Goal: Task Accomplishment & Management: Manage account settings

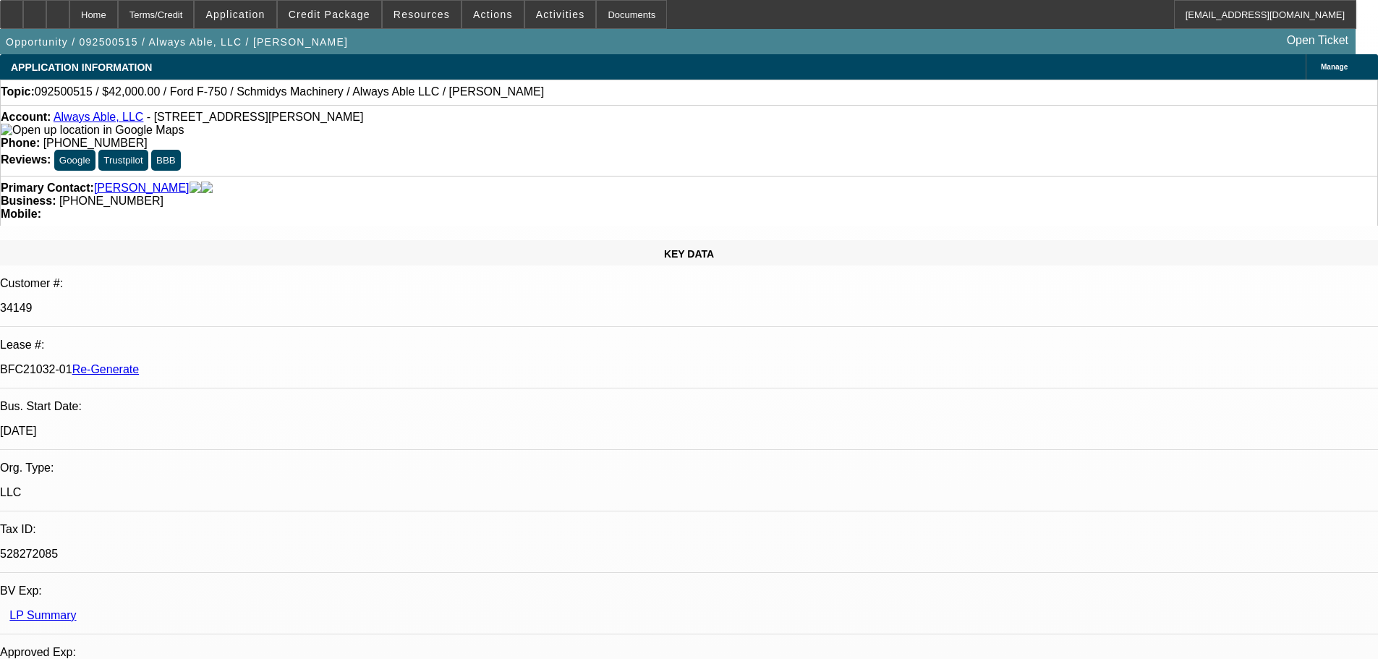
select select "4"
select select "0"
select select "6"
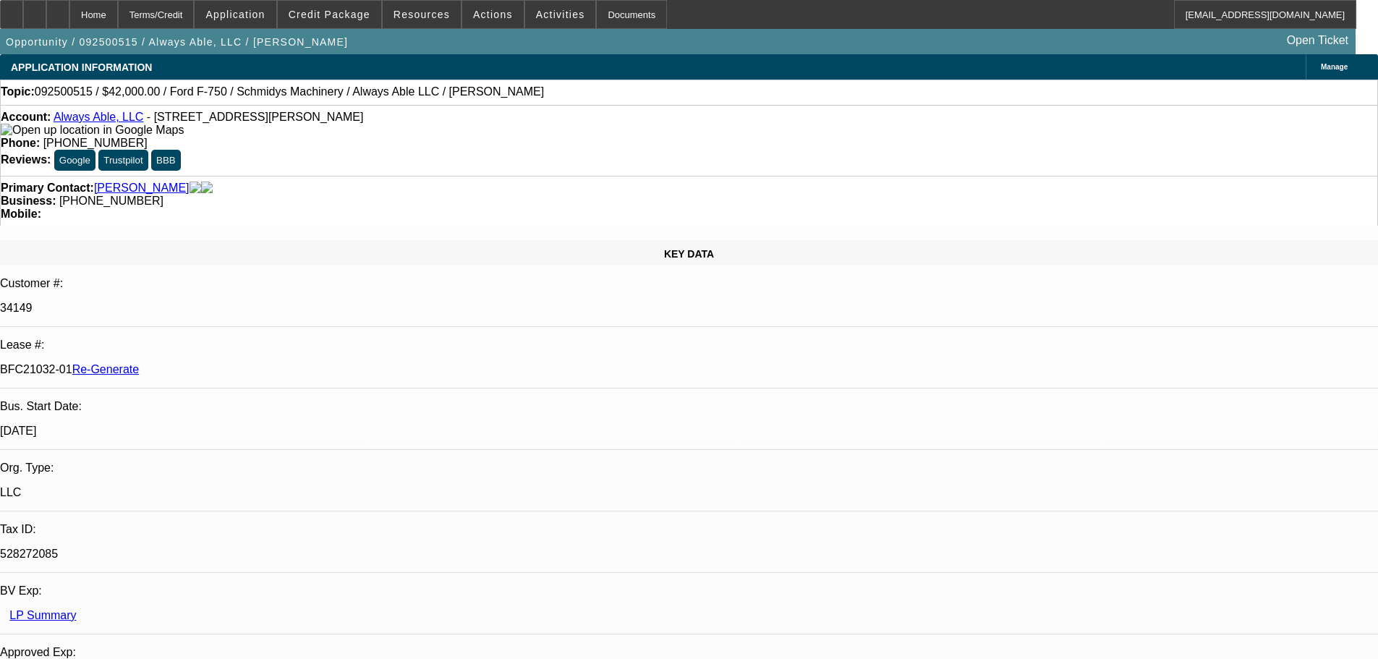
scroll to position [72, 0]
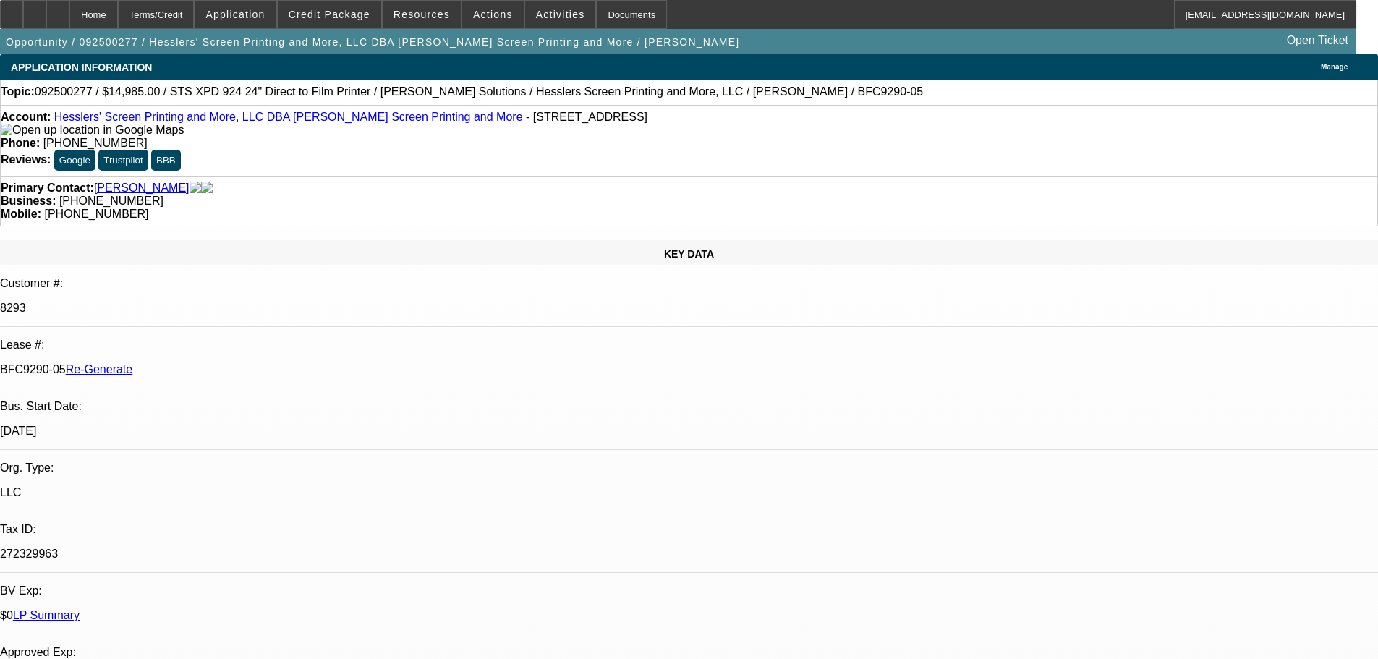
select select "3"
select select "0"
select select "2"
select select "0"
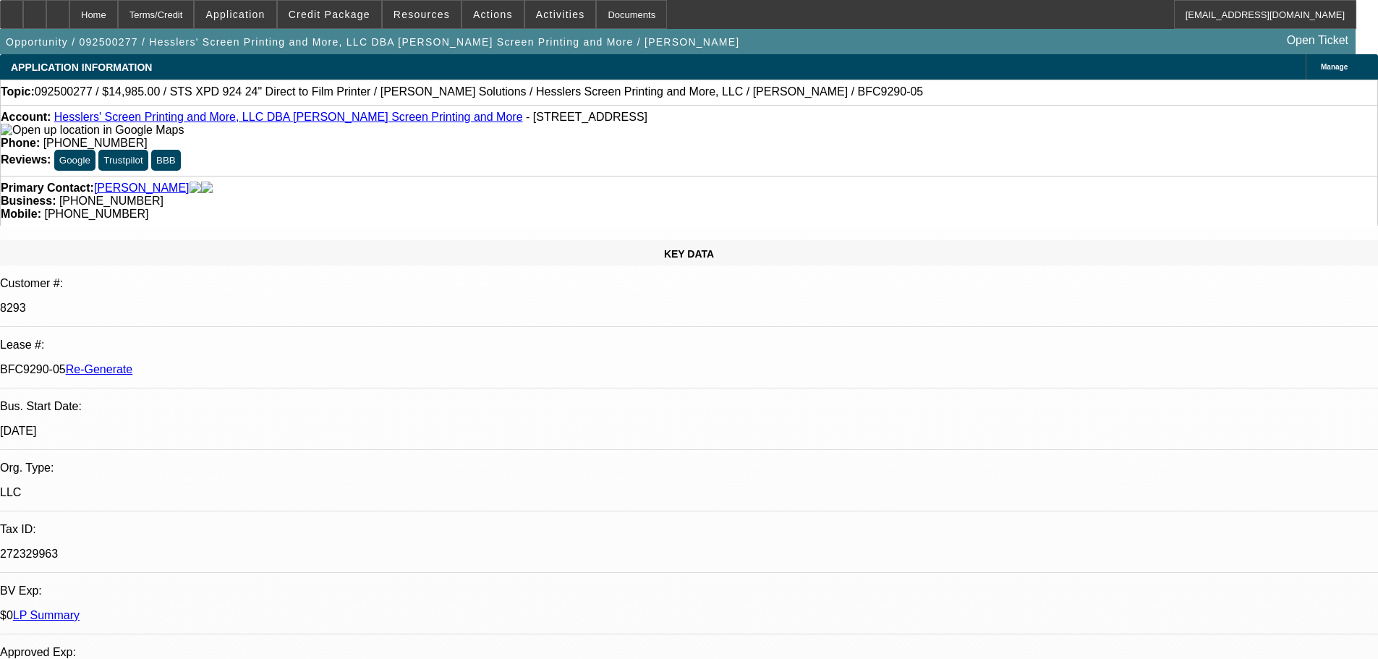
select select "2"
click at [546, 21] on span at bounding box center [560, 14] width 71 height 35
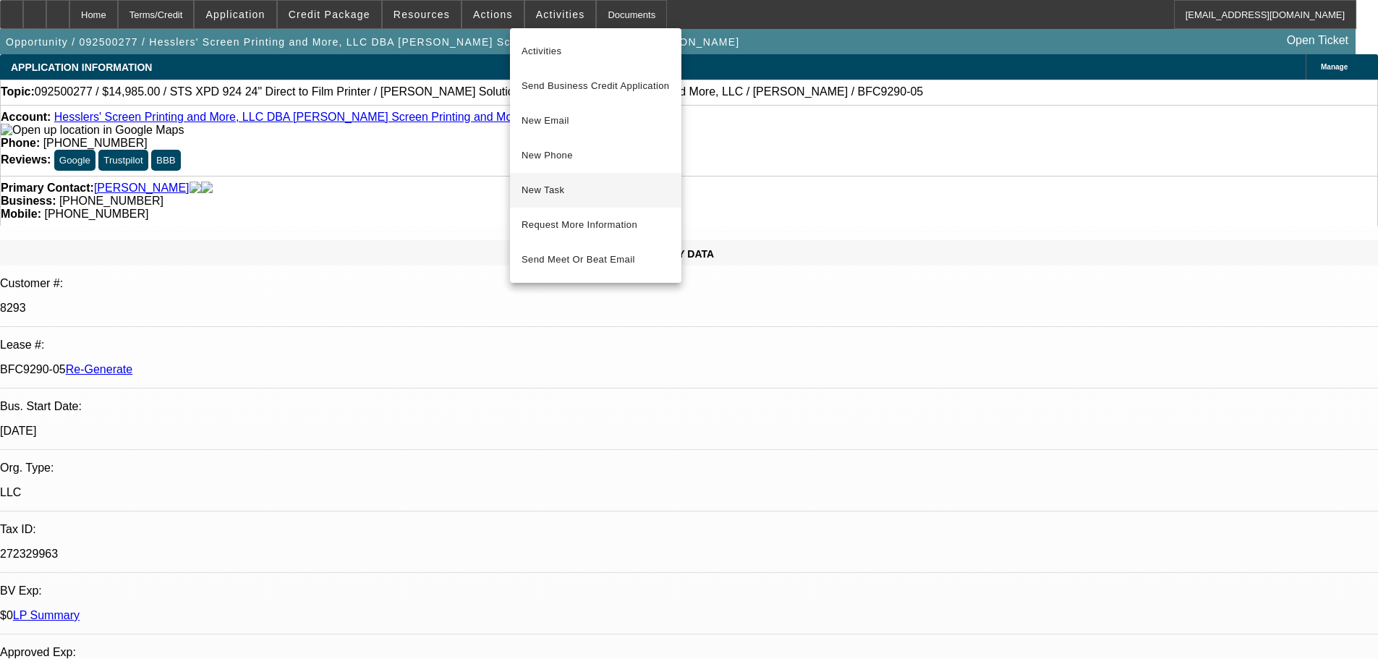
click at [573, 195] on span "New Task" at bounding box center [596, 190] width 148 height 17
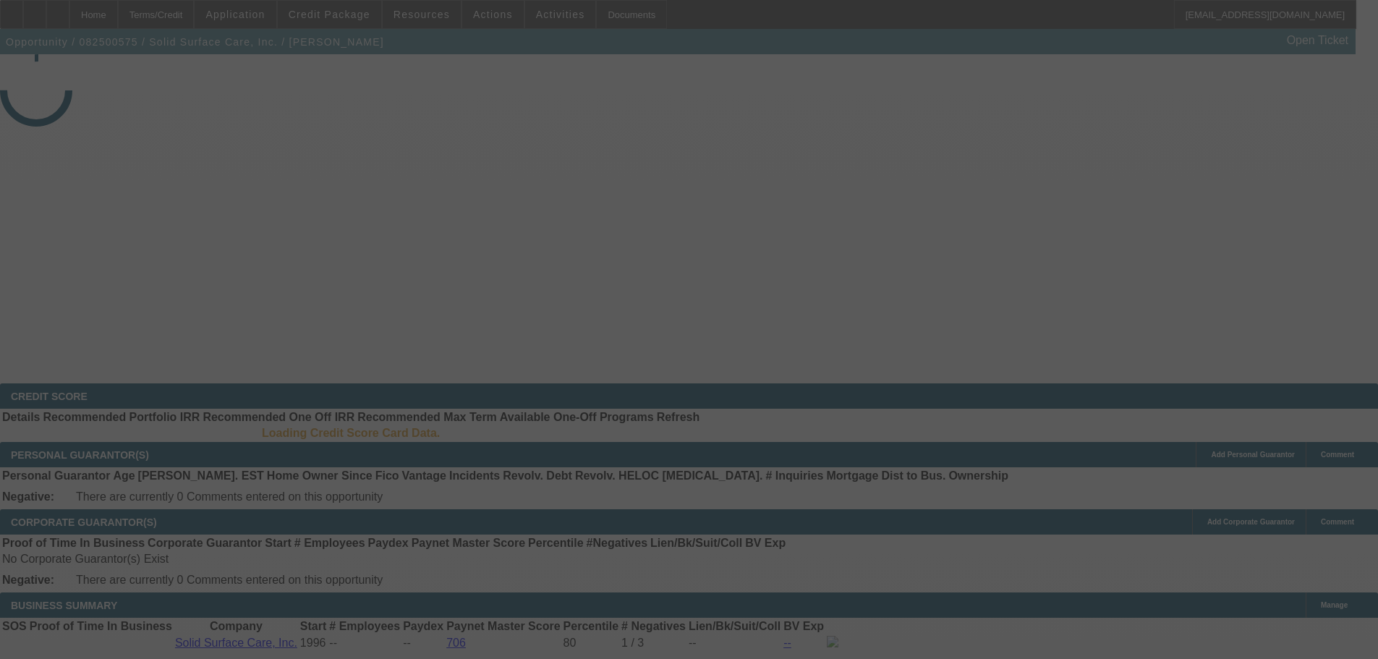
select select "3"
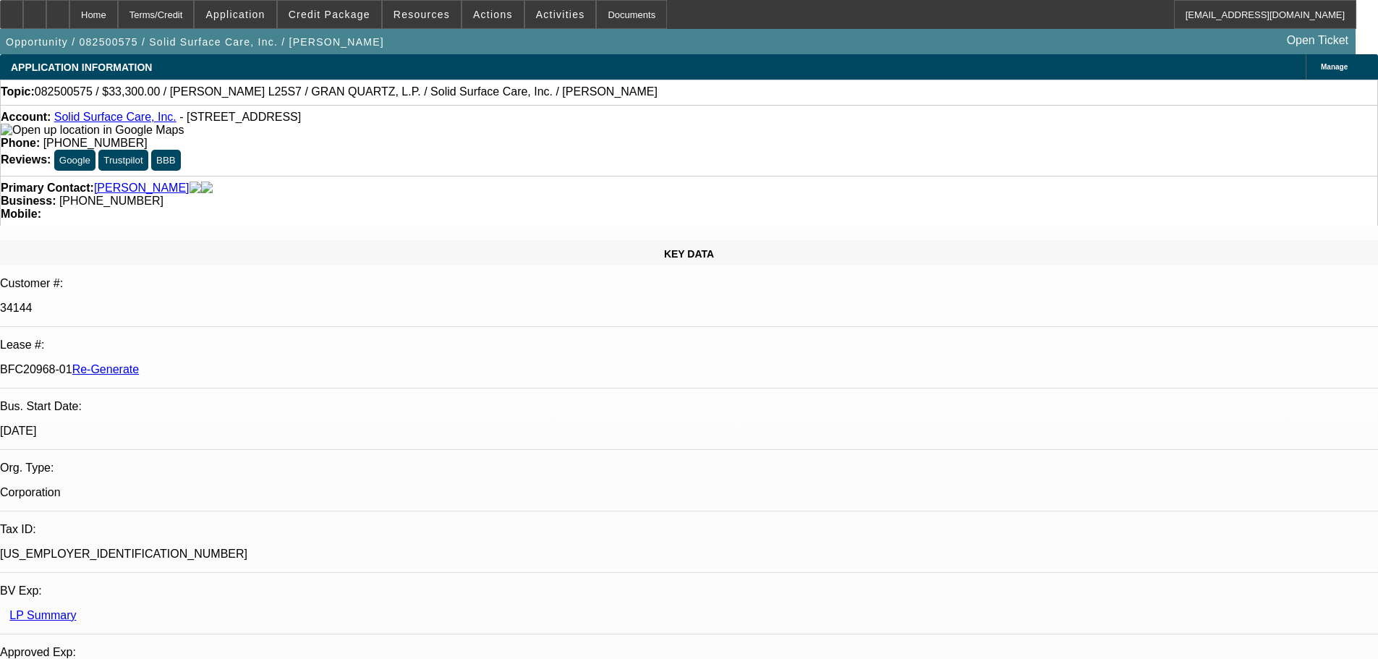
select select "0"
select select "2"
select select "0"
select select "6"
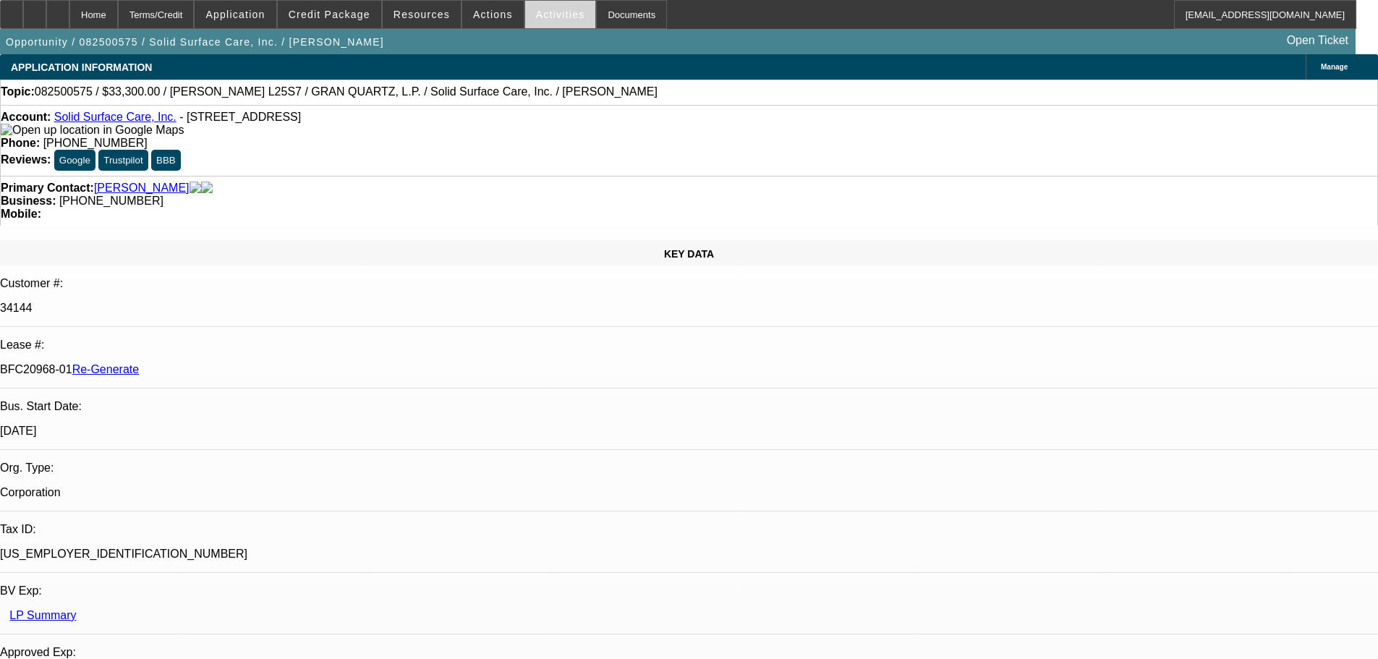
click at [538, 14] on span "Activities" at bounding box center [560, 15] width 49 height 12
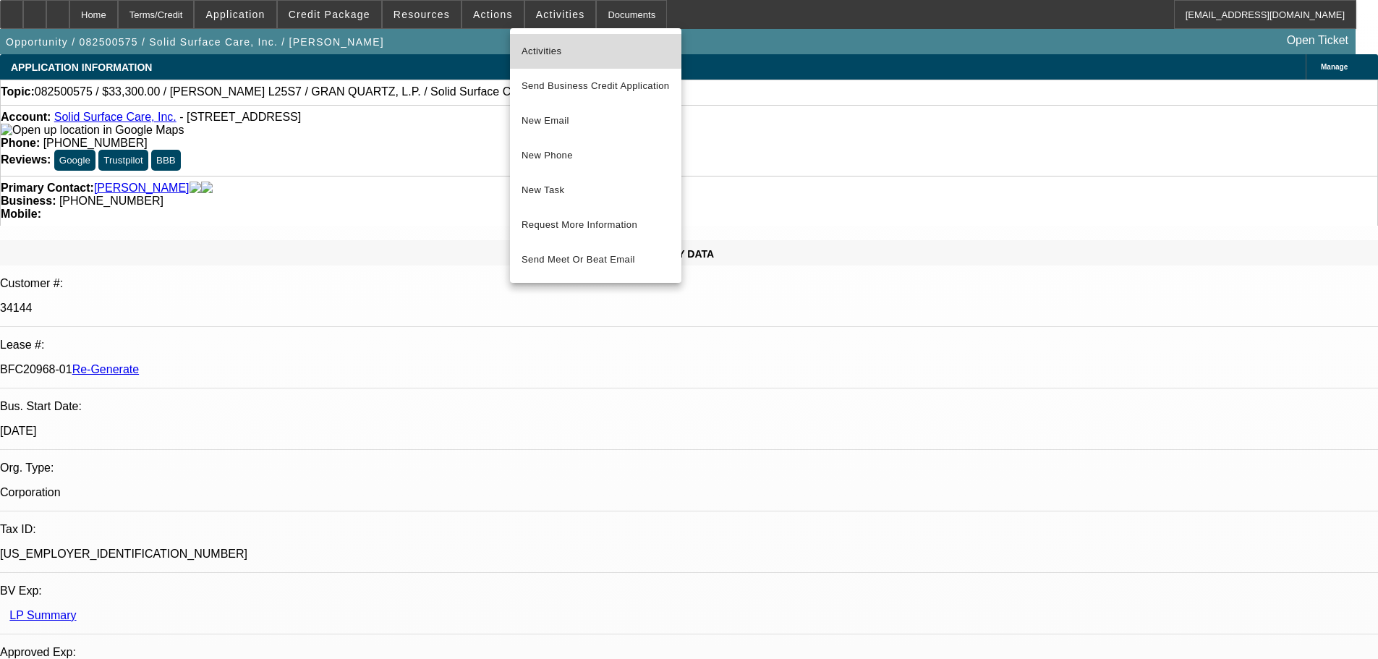
click at [548, 43] on span "Activities" at bounding box center [596, 51] width 148 height 17
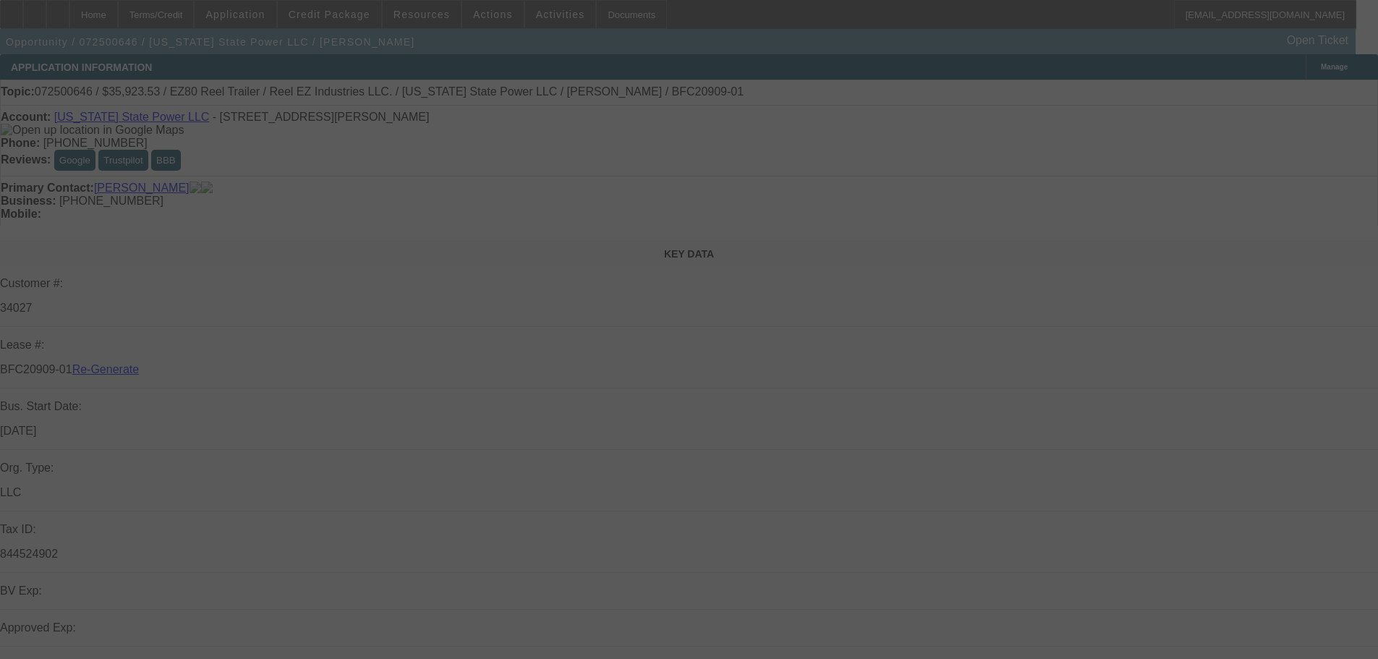
select select "4"
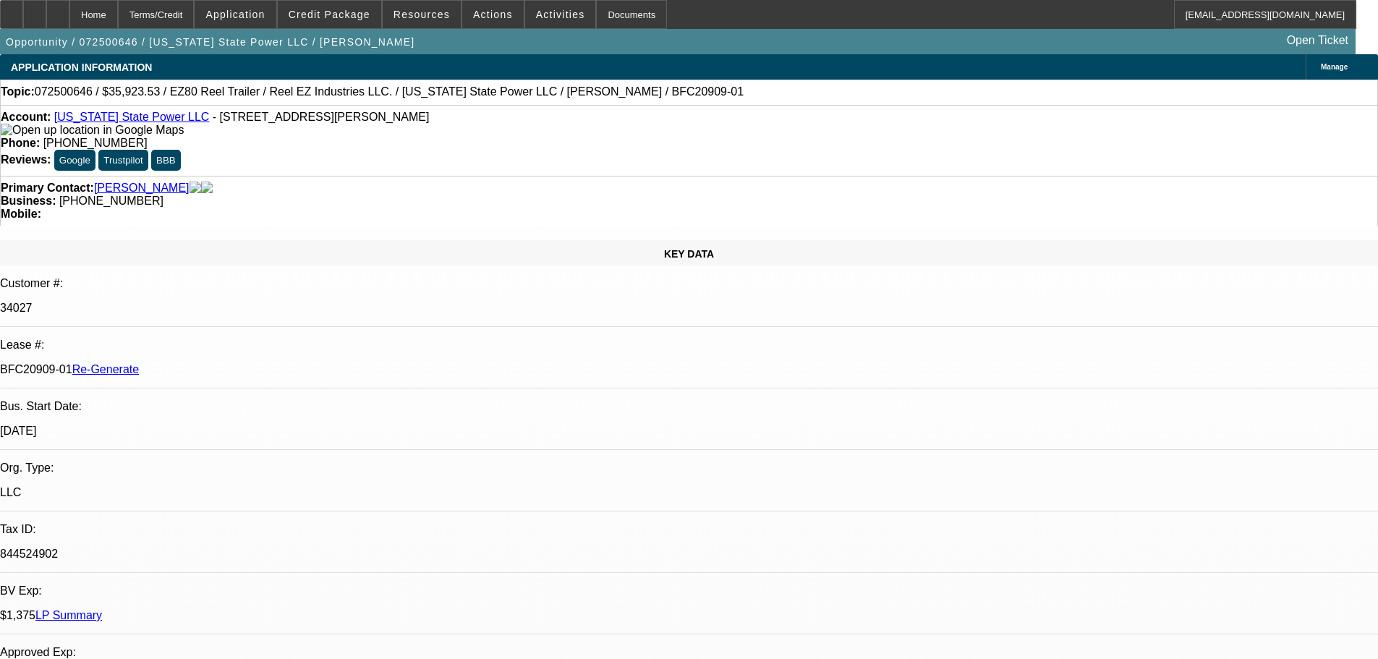
select select "0"
select select "0.1"
select select "4"
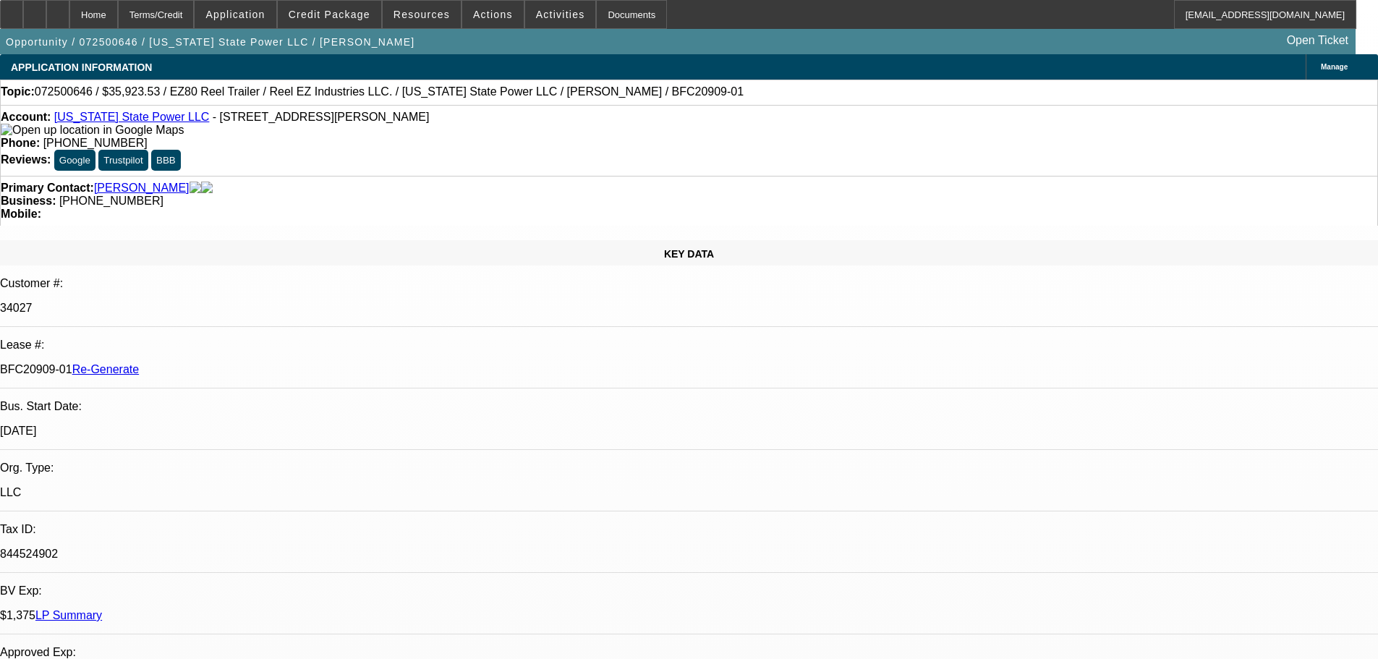
click at [603, 27] on div "Documents" at bounding box center [631, 14] width 71 height 29
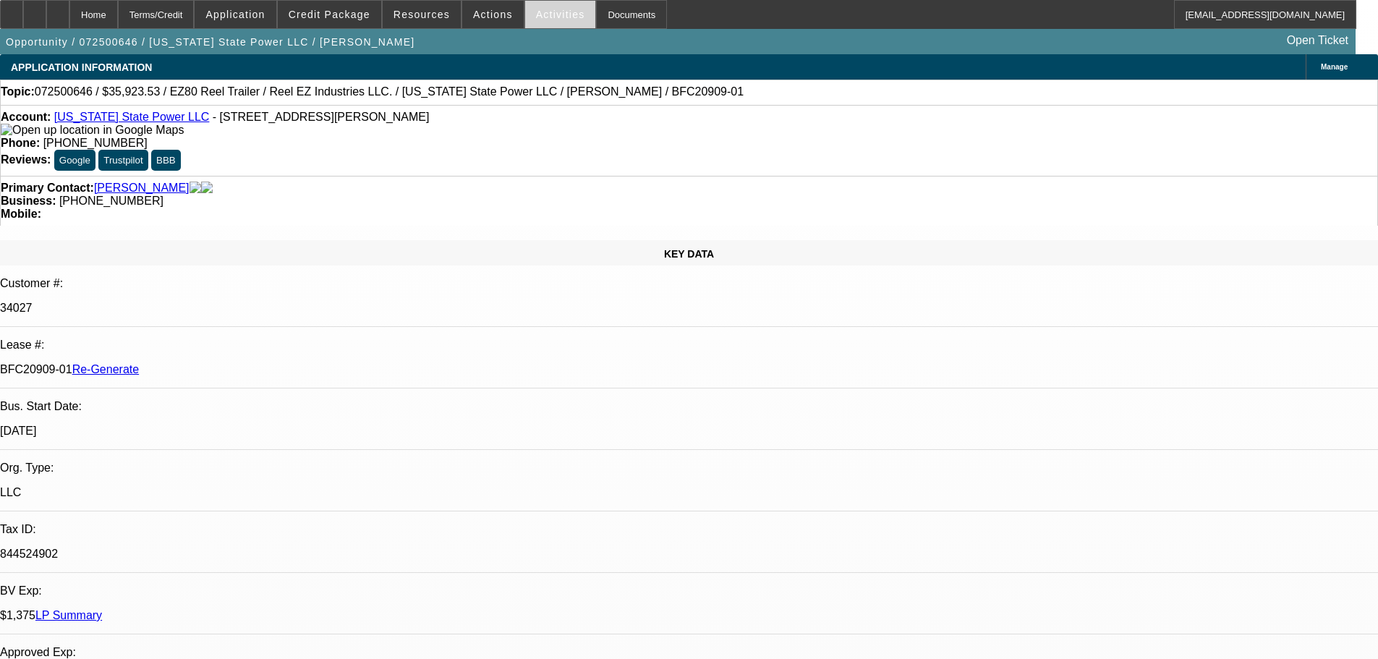
click at [562, 11] on span at bounding box center [560, 14] width 71 height 35
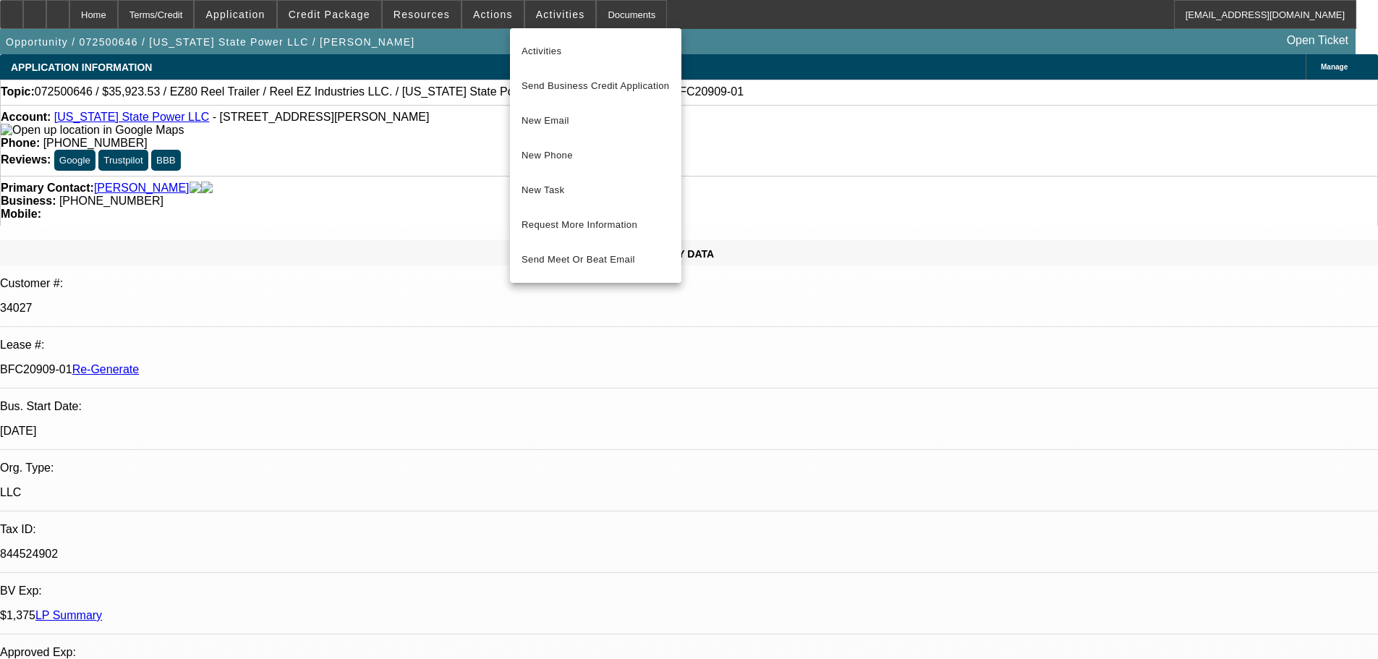
click at [481, 17] on div at bounding box center [689, 329] width 1378 height 659
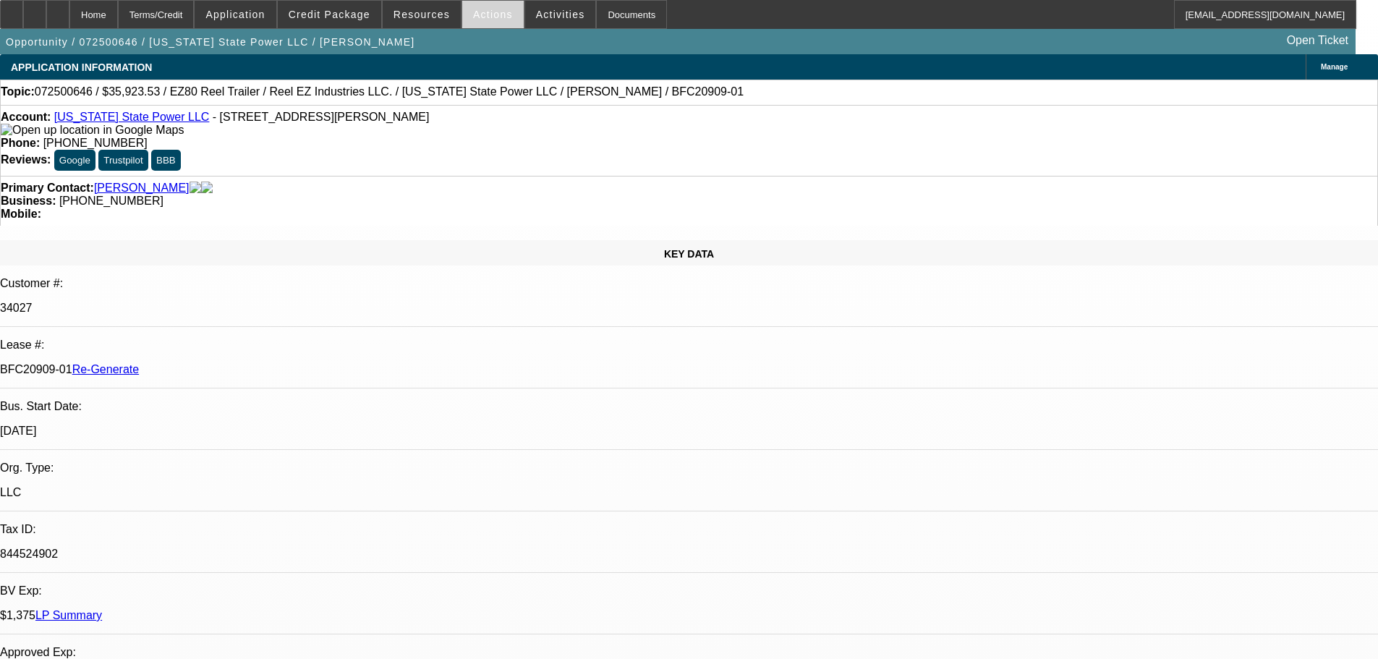
click at [479, 20] on span "Actions" at bounding box center [493, 15] width 40 height 12
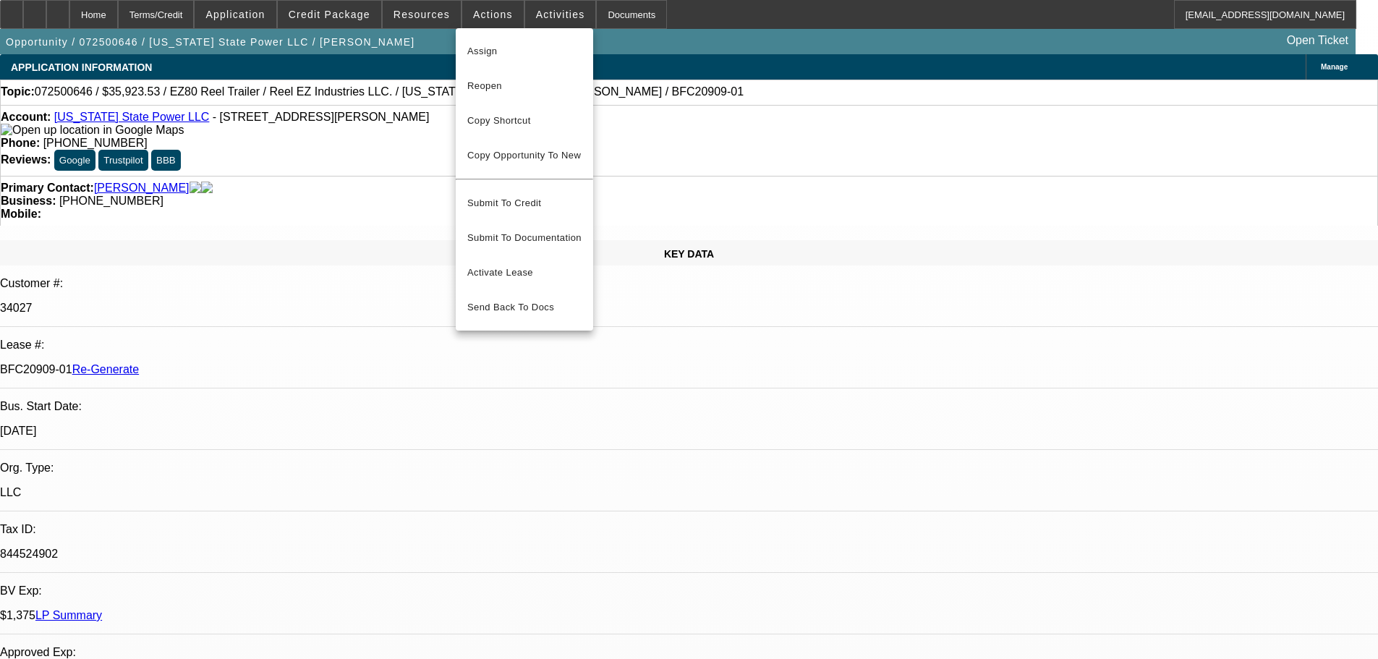
click at [425, 25] on div at bounding box center [689, 329] width 1378 height 659
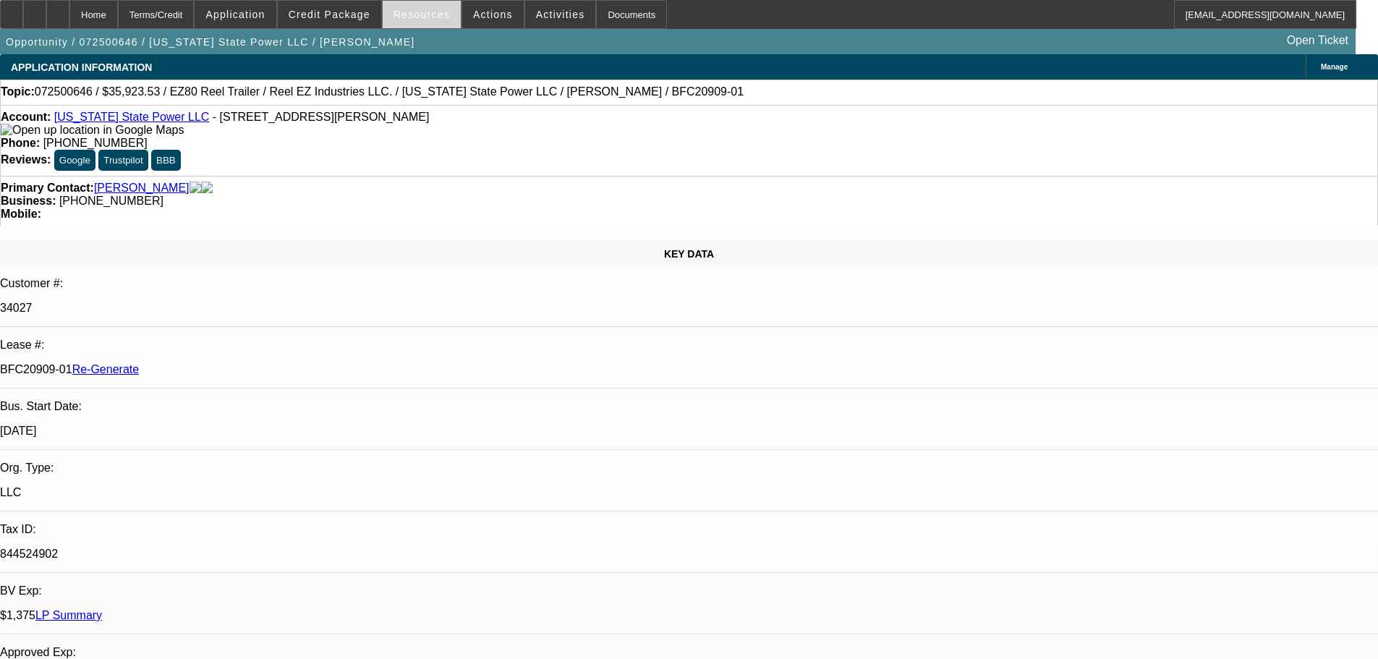
click at [426, 13] on span "Resources" at bounding box center [422, 15] width 56 height 12
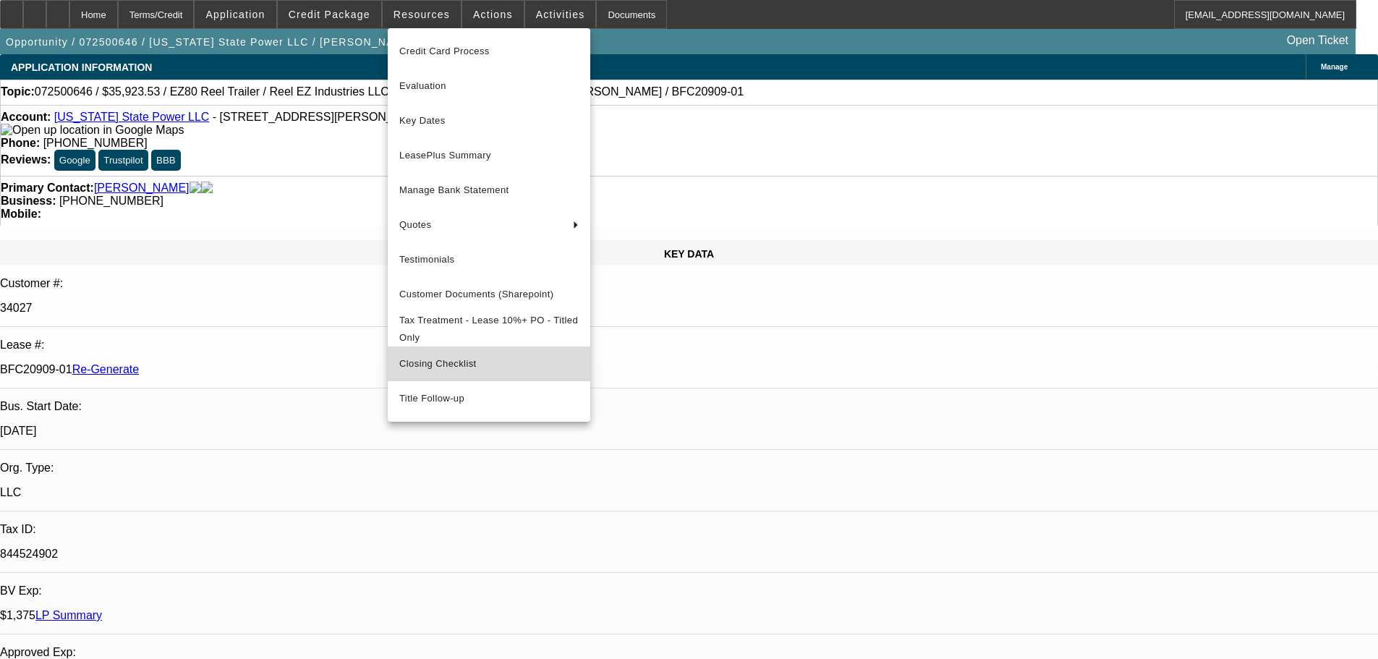
click at [469, 369] on span "Closing Checklist" at bounding box center [437, 363] width 77 height 11
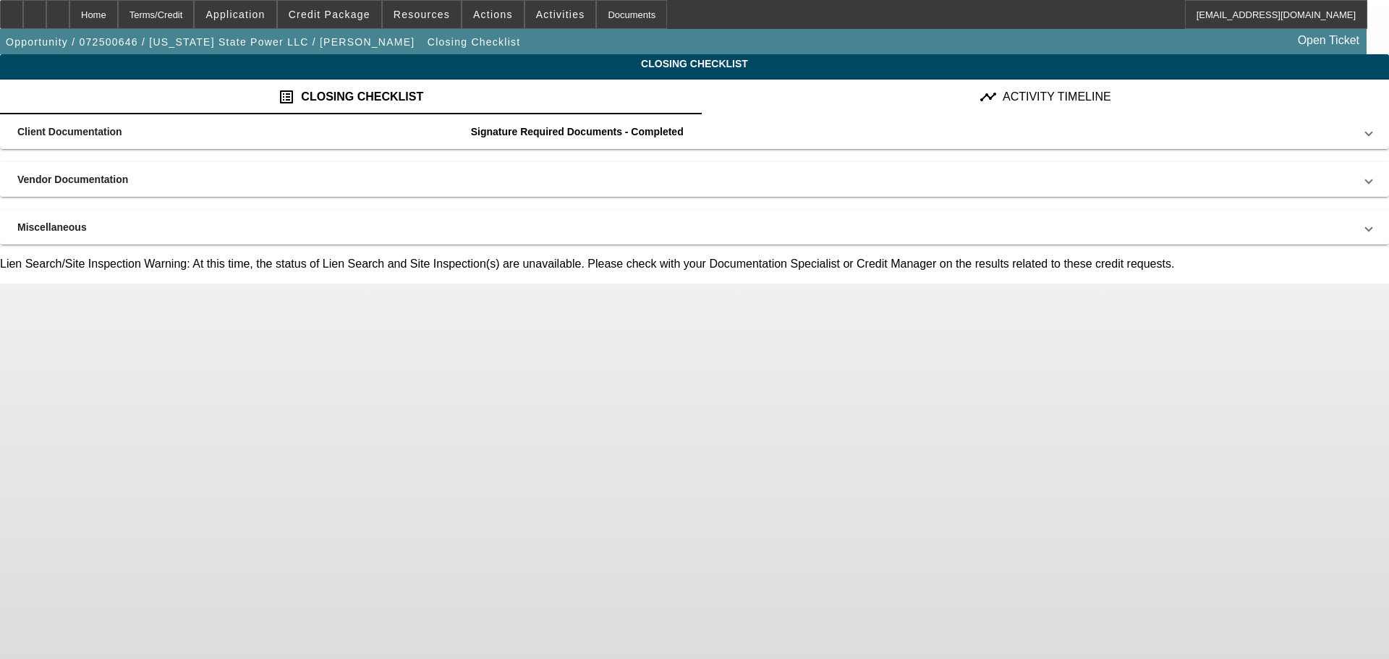
click at [710, 177] on mat-panel-description at bounding box center [913, 180] width 884 height 12
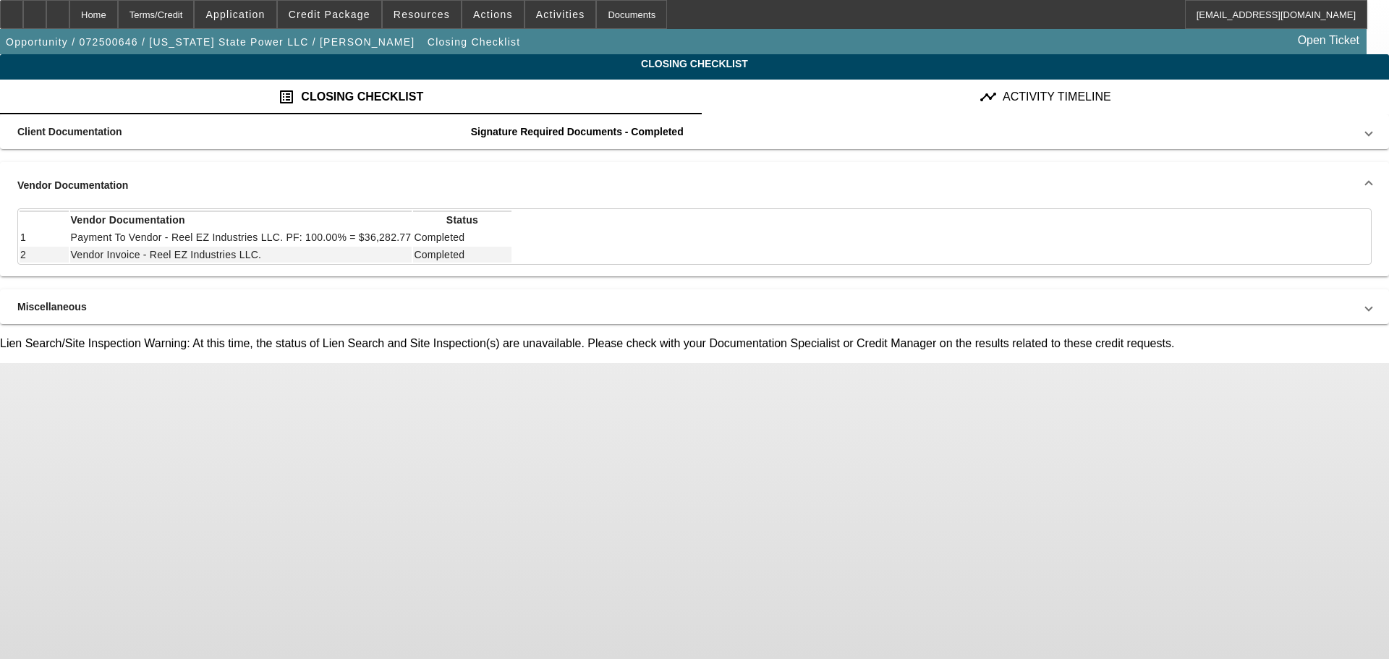
click at [710, 179] on mat-panel-description at bounding box center [913, 185] width 884 height 12
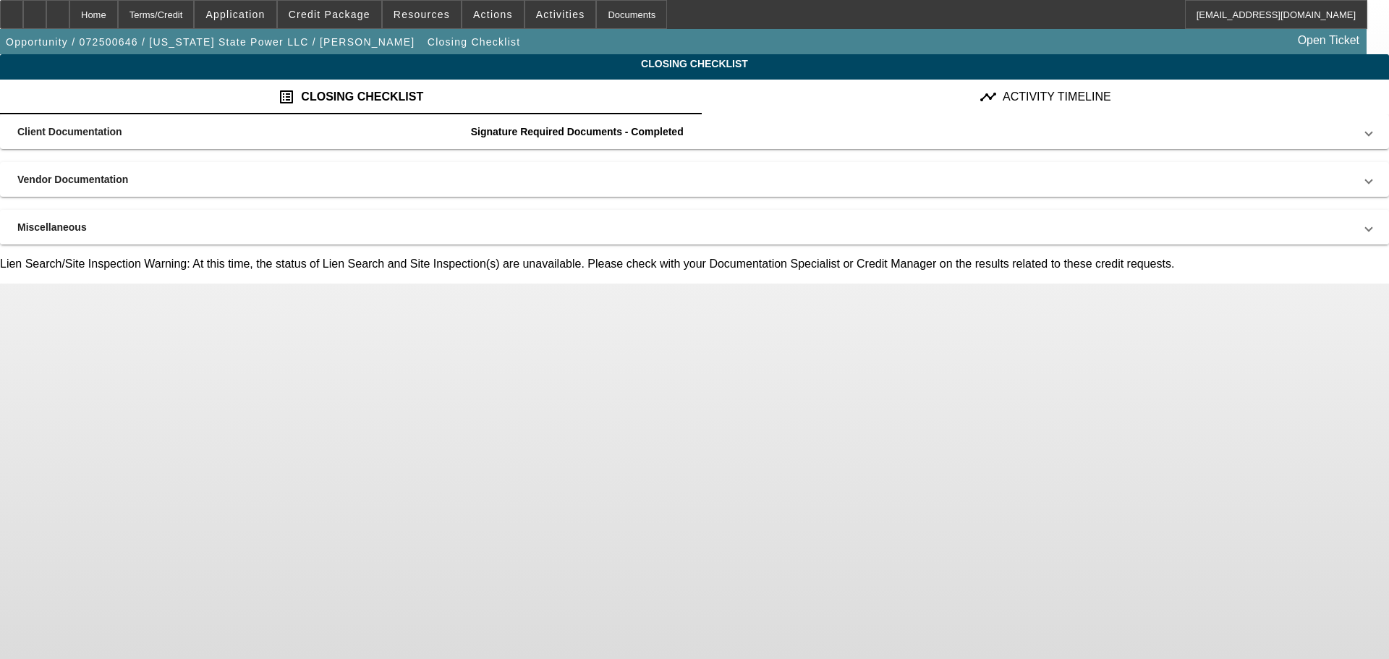
click at [747, 221] on mat-panel-description at bounding box center [913, 227] width 884 height 12
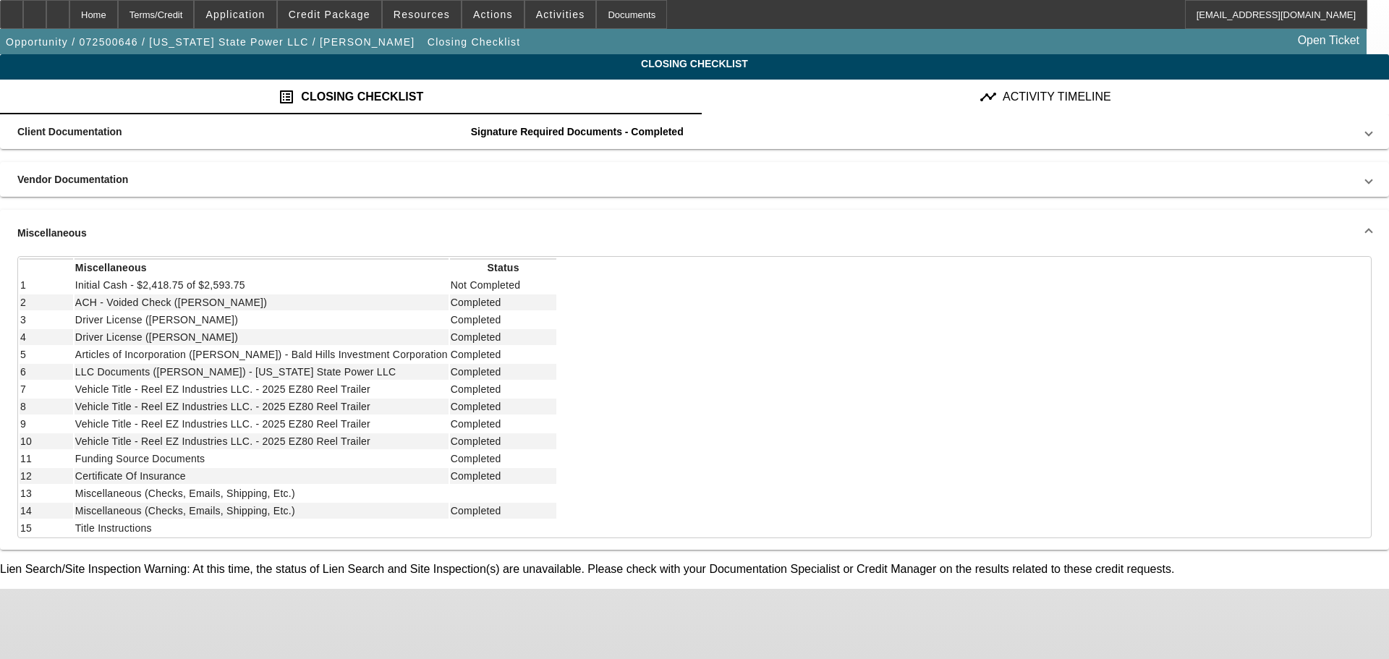
click at [747, 221] on mat-expansion-panel-header "Miscellaneous" at bounding box center [694, 233] width 1389 height 46
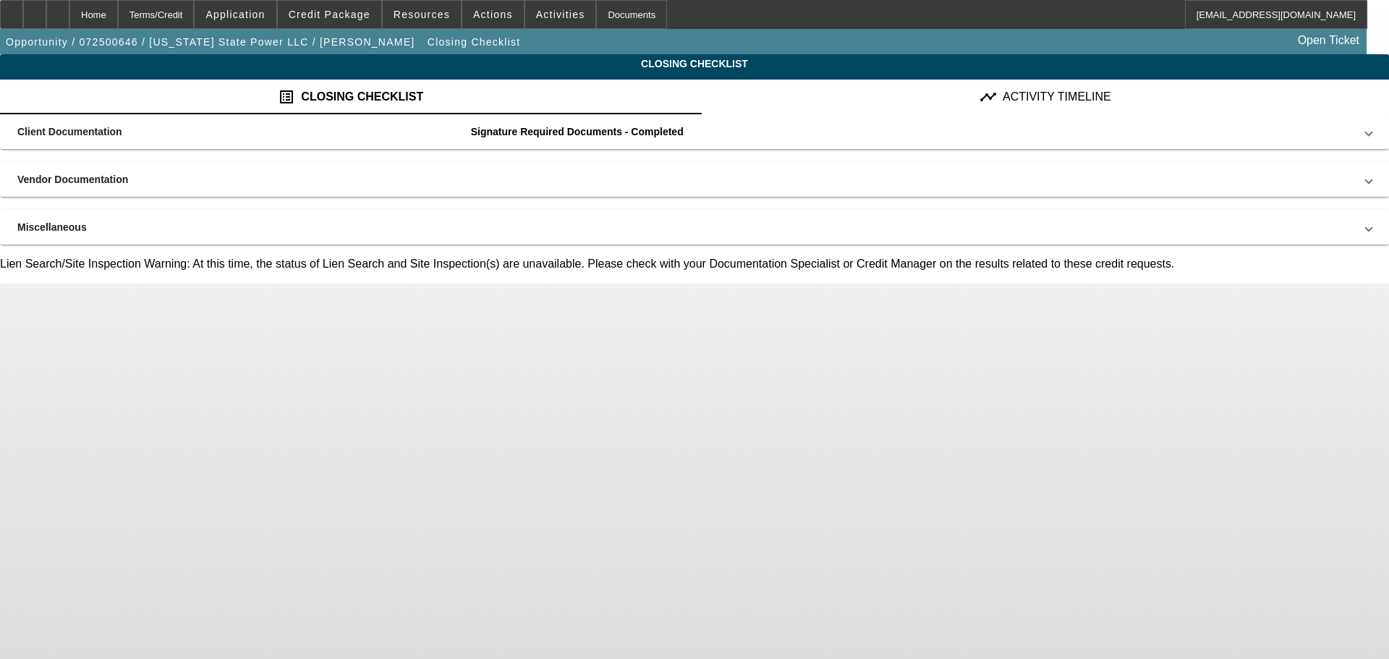
click at [980, 102] on span "timeline ACTIVITY TIMELINE" at bounding box center [1046, 96] width 132 height 17
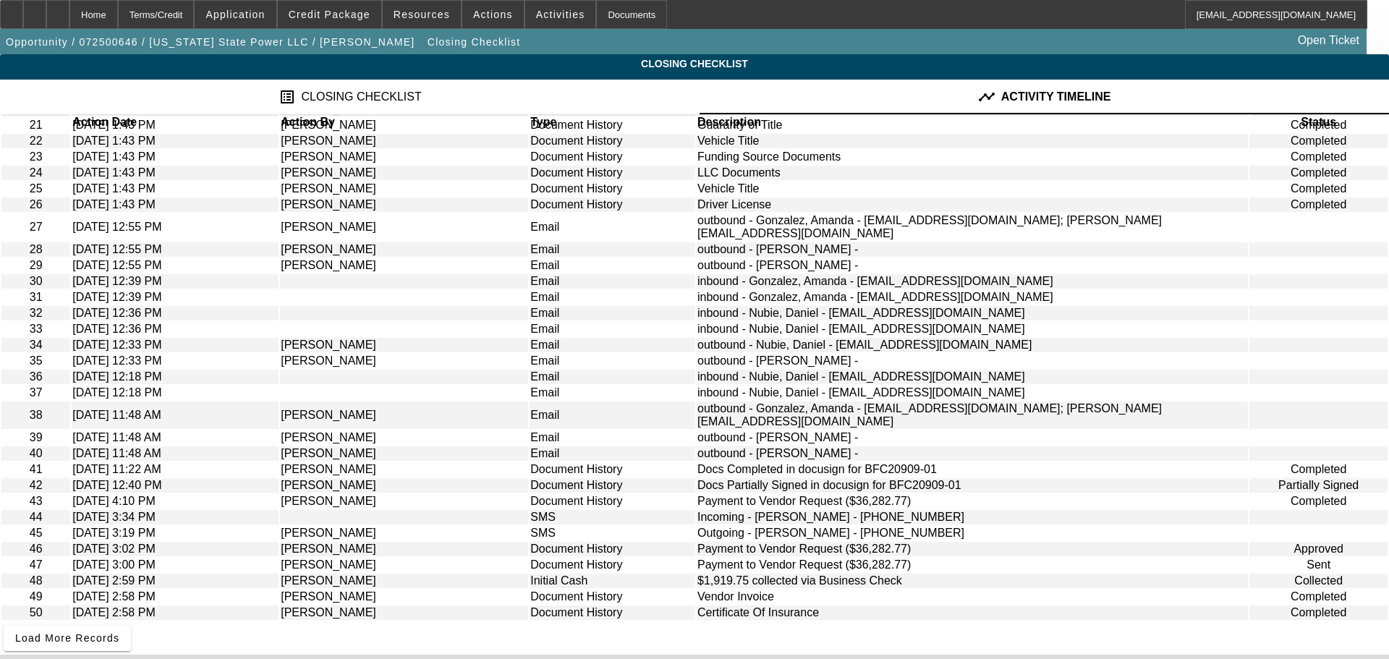
scroll to position [630, 0]
click at [425, 16] on span "Resources" at bounding box center [422, 15] width 56 height 12
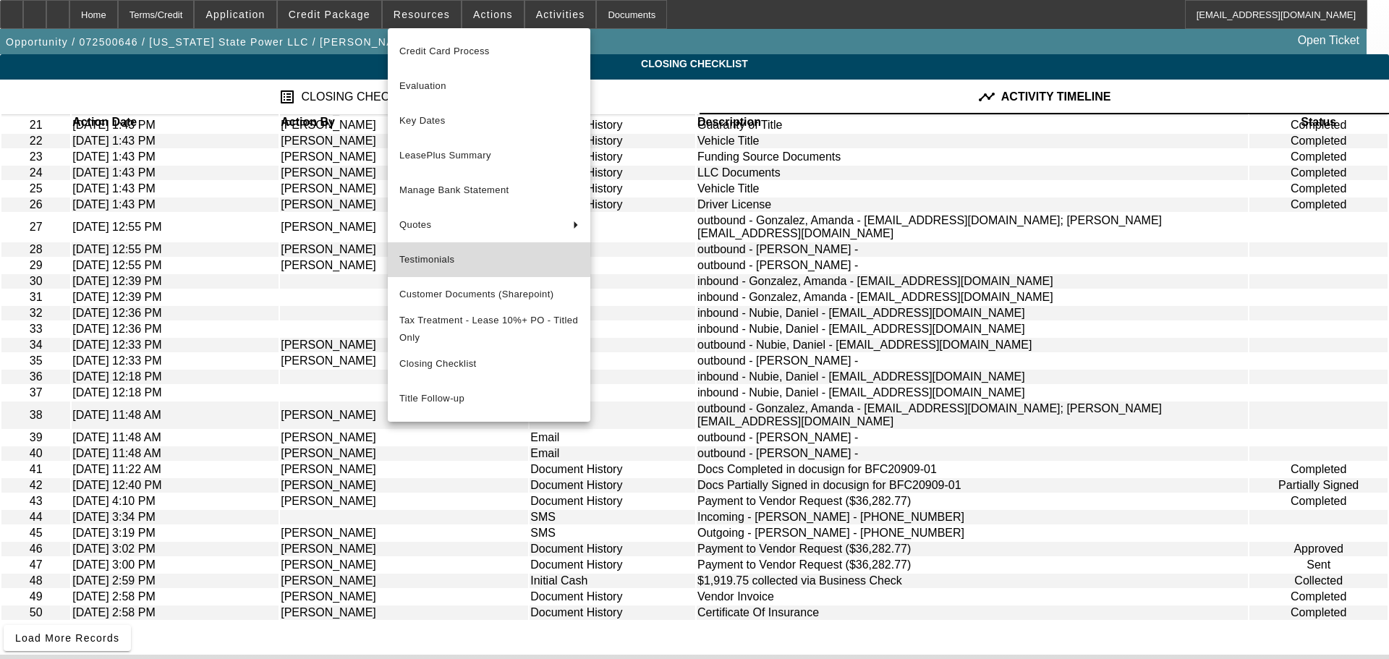
click at [476, 258] on span "Testimonials" at bounding box center [488, 259] width 179 height 17
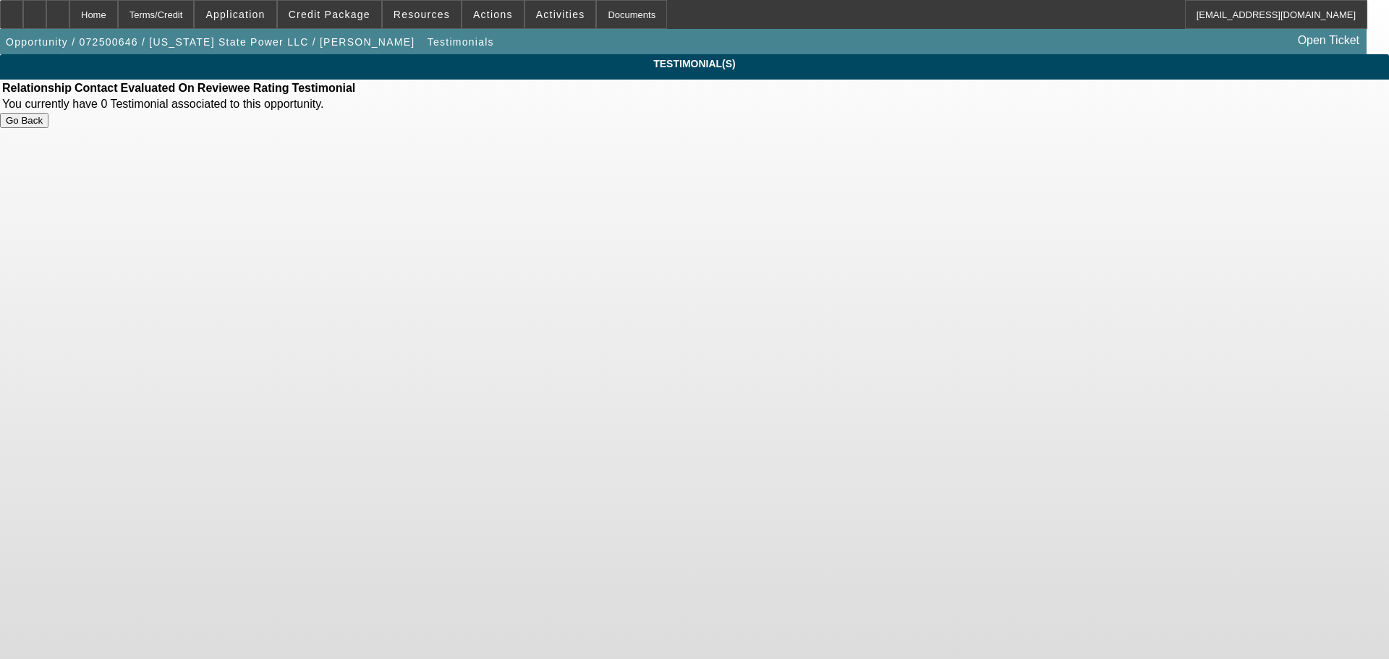
click at [356, 111] on td "You currently have 0 Testimonial associated to this opportunity." at bounding box center [178, 104] width 355 height 14
click at [48, 128] on button "Go Back" at bounding box center [24, 120] width 48 height 15
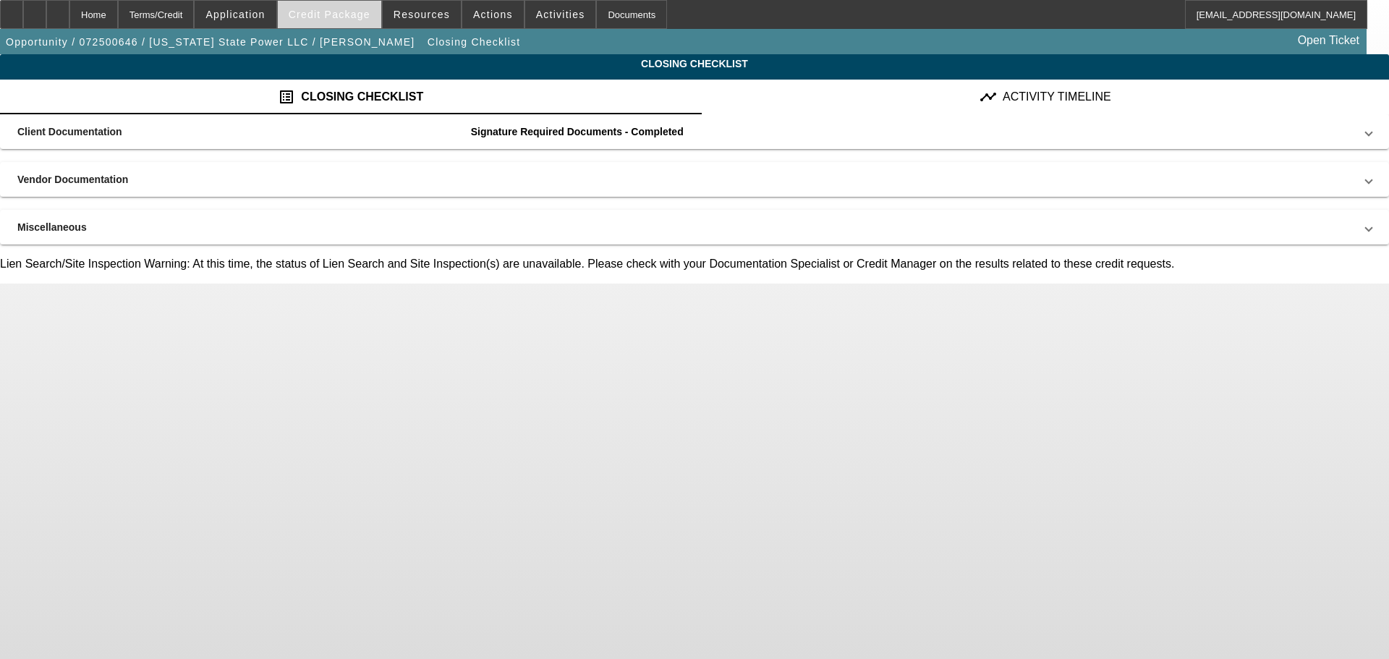
click at [349, 17] on span "Credit Package" at bounding box center [330, 15] width 82 height 12
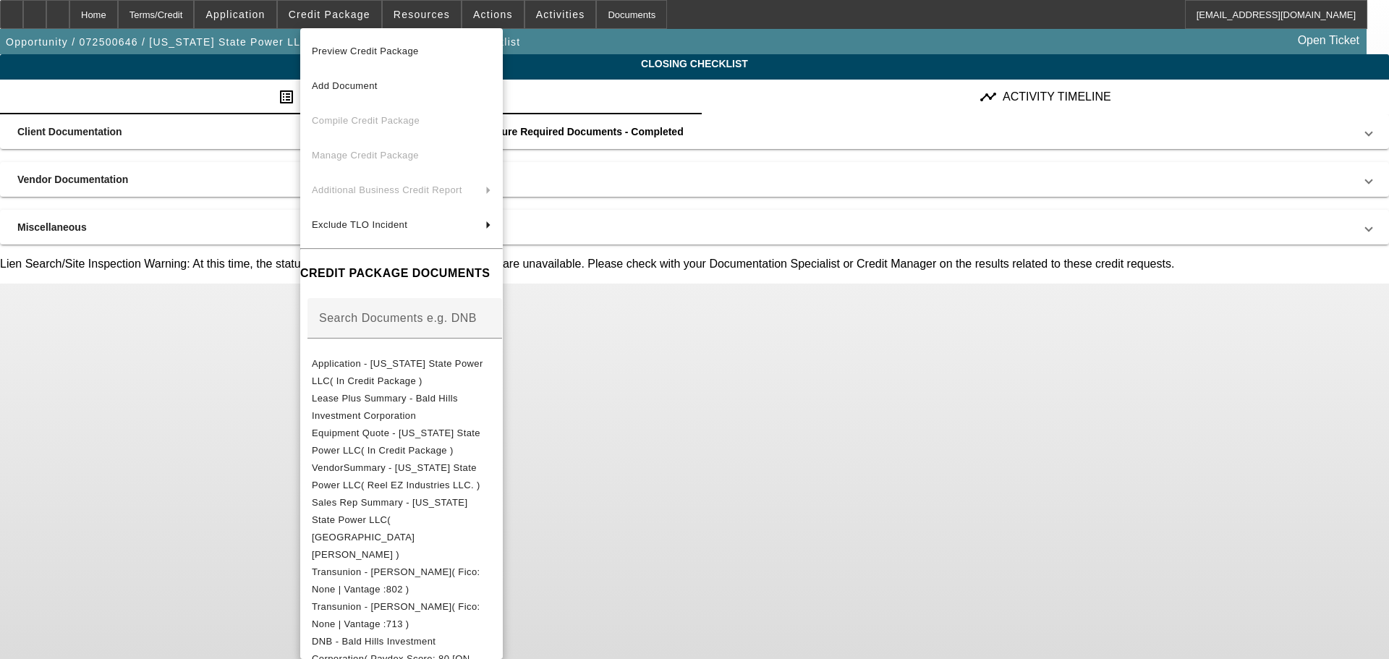
click at [410, 10] on div at bounding box center [694, 329] width 1389 height 659
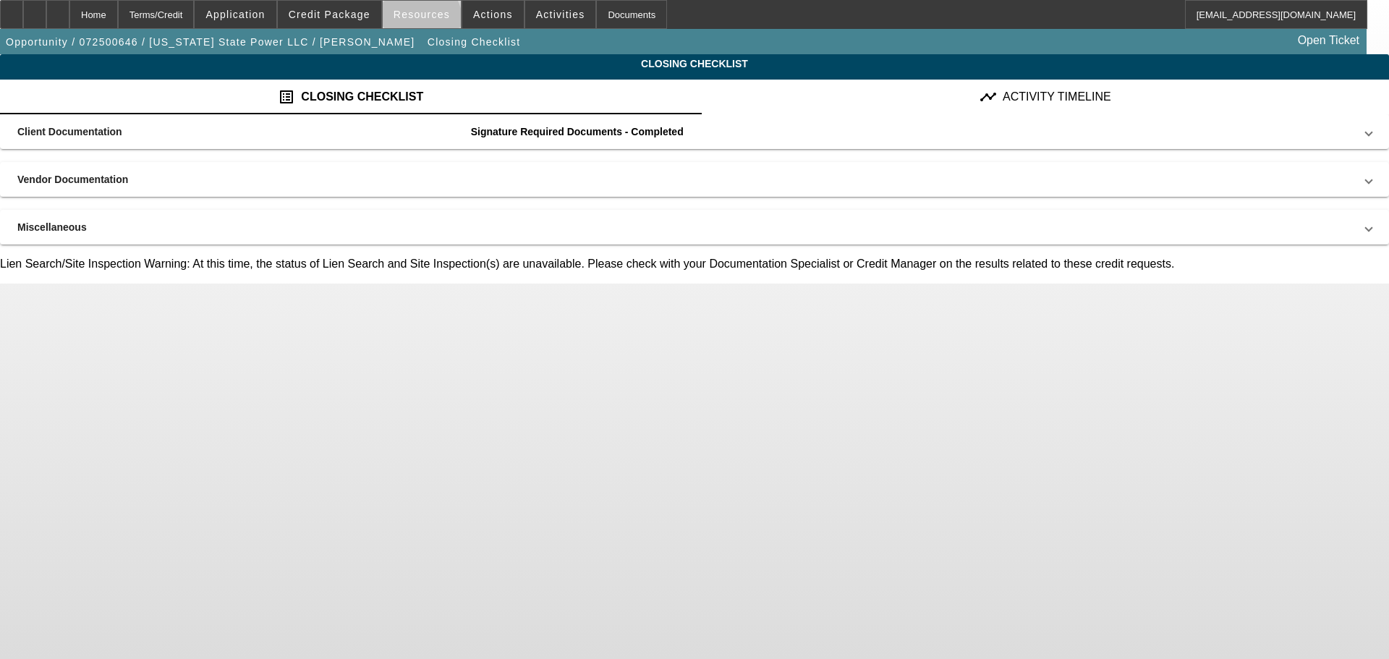
click at [425, 23] on span at bounding box center [422, 14] width 78 height 35
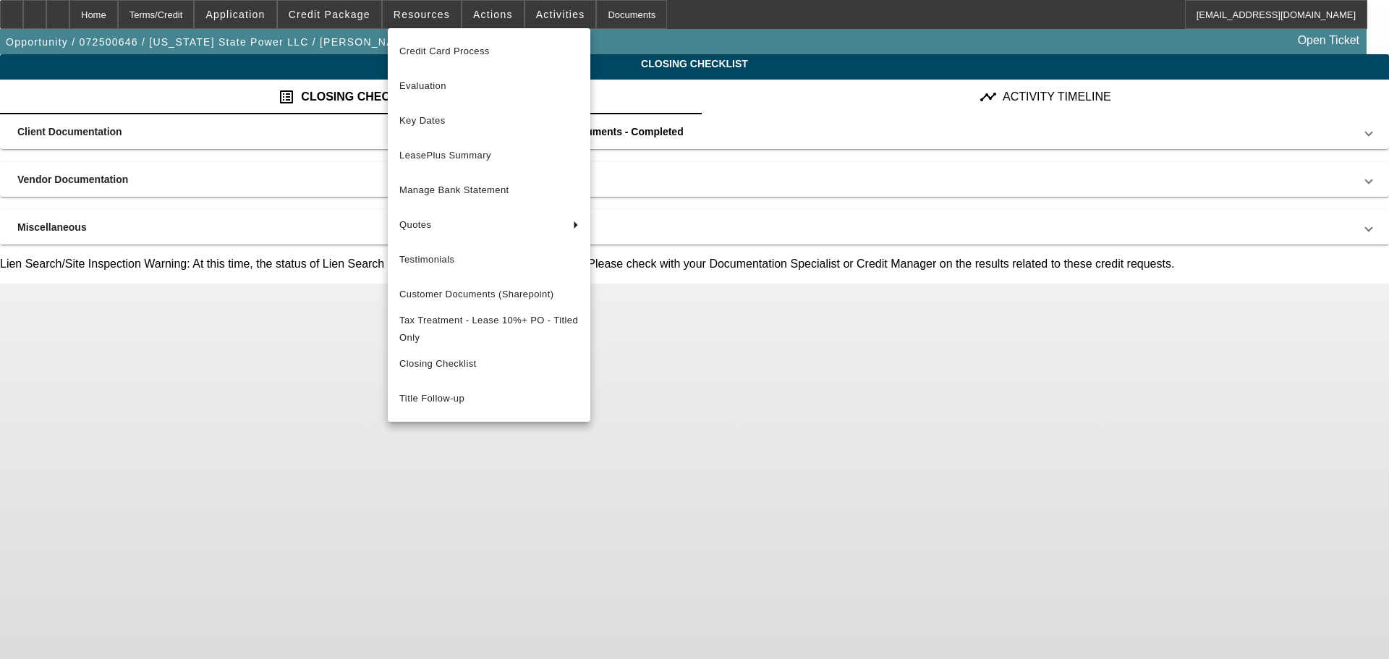
click at [370, 22] on div at bounding box center [694, 329] width 1389 height 659
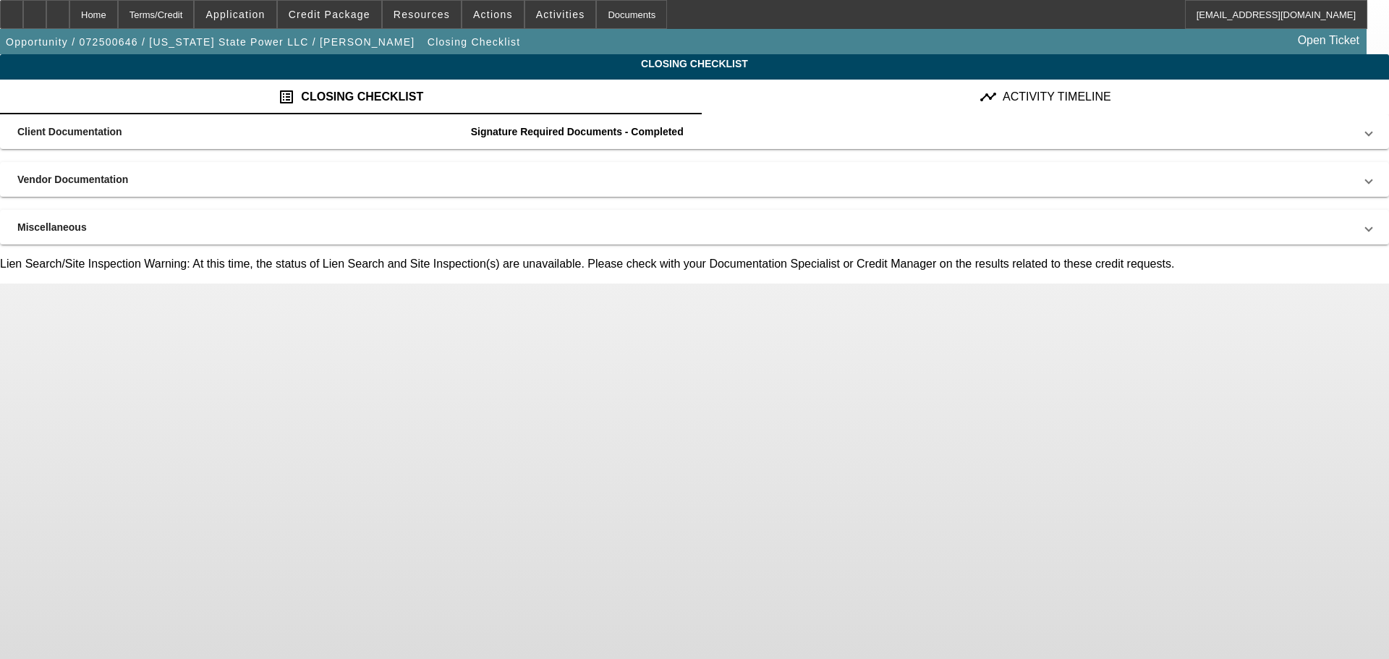
click at [345, 14] on span "Credit Package" at bounding box center [330, 15] width 82 height 12
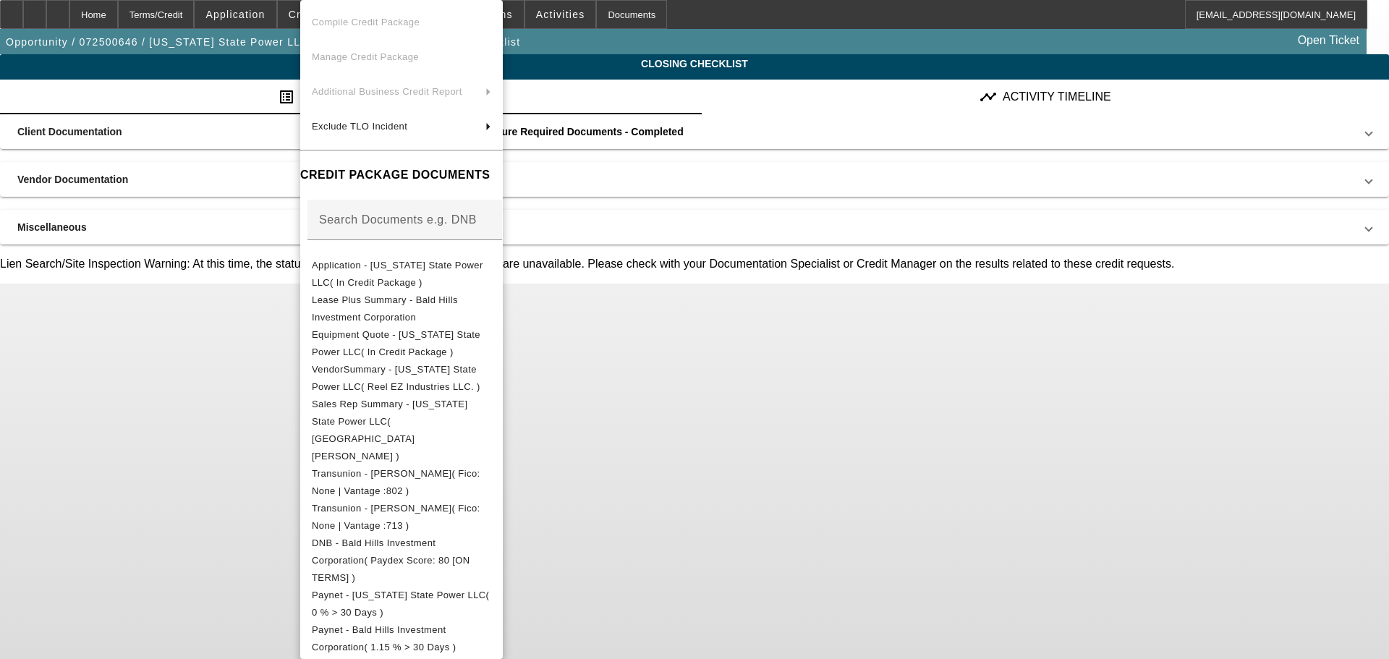
scroll to position [7, 0]
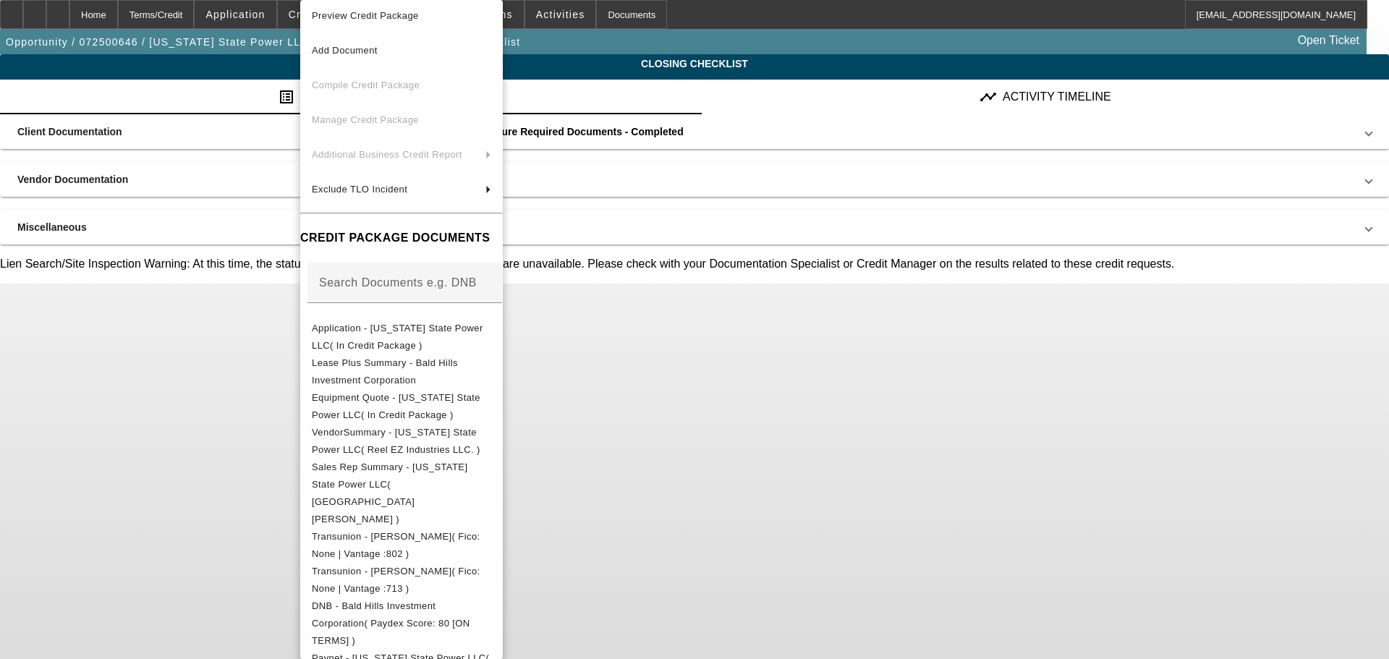
drag, startPoint x: 265, startPoint y: 119, endPoint x: 288, endPoint y: 32, distance: 90.6
click at [264, 119] on div at bounding box center [694, 329] width 1389 height 659
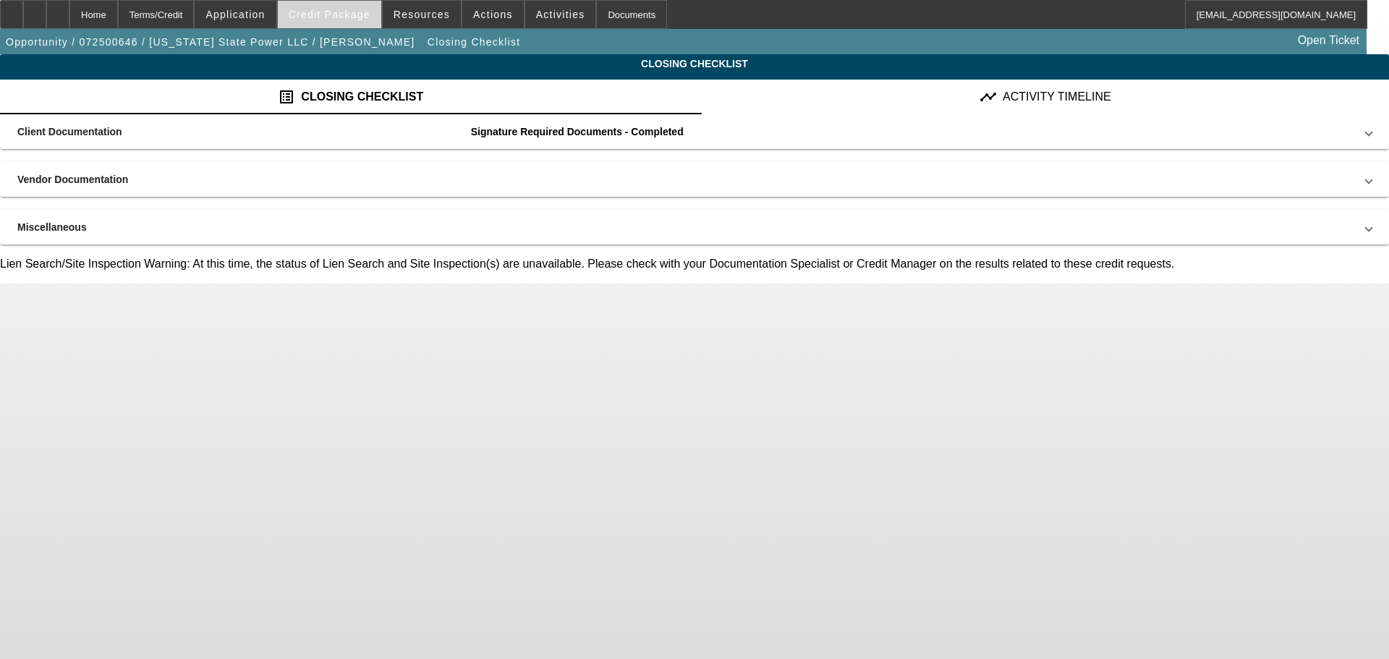
click at [339, 27] on span at bounding box center [329, 14] width 103 height 35
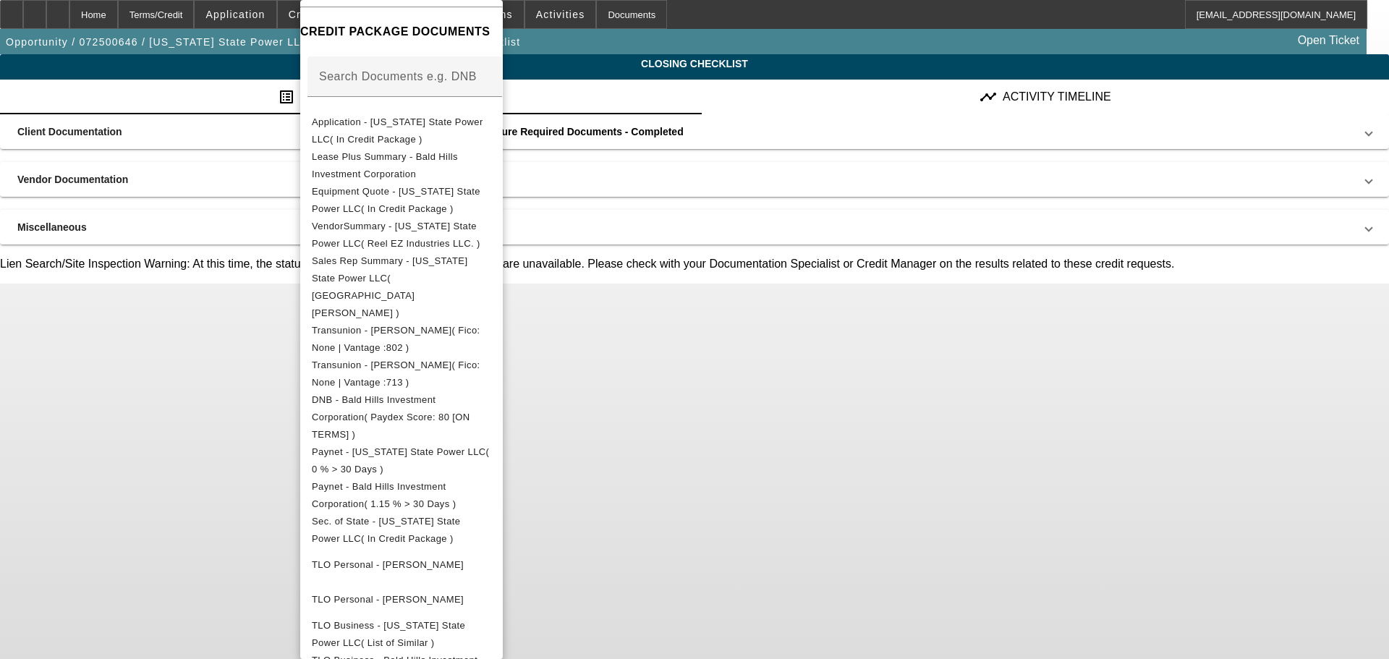
scroll to position [217, 0]
click at [219, 111] on div at bounding box center [694, 329] width 1389 height 659
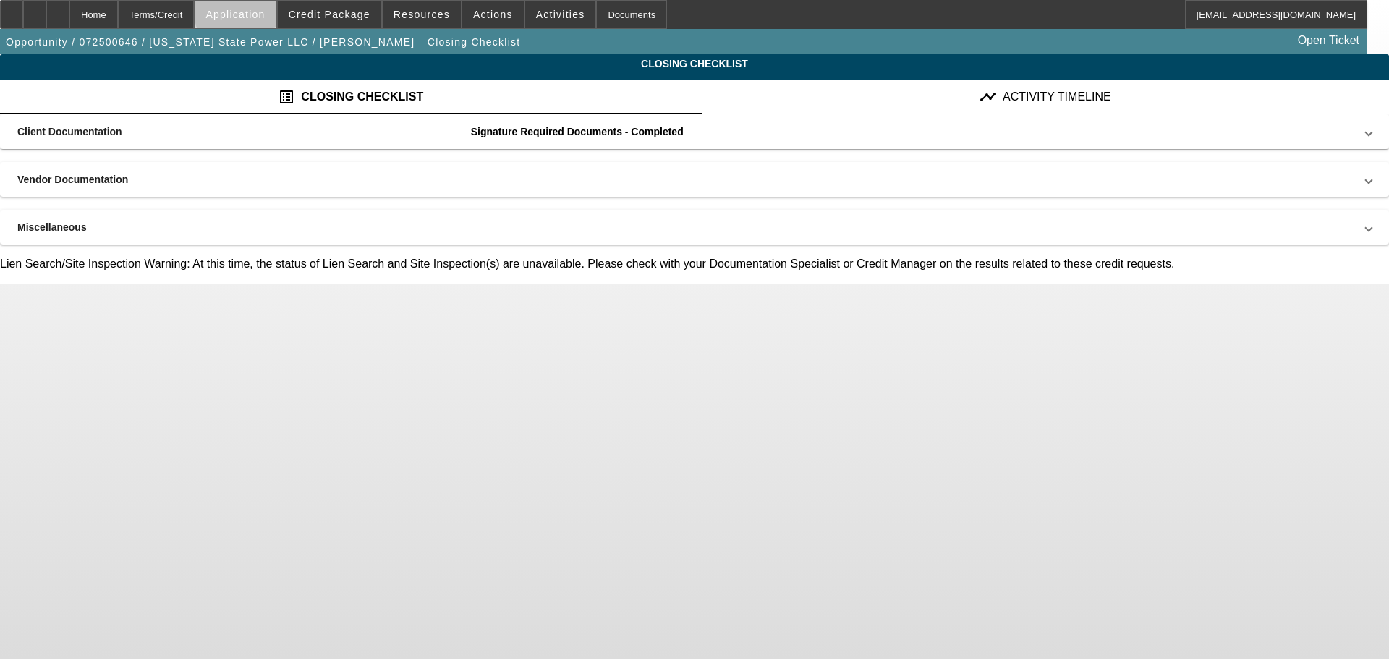
click at [265, 14] on span "Application" at bounding box center [235, 15] width 59 height 12
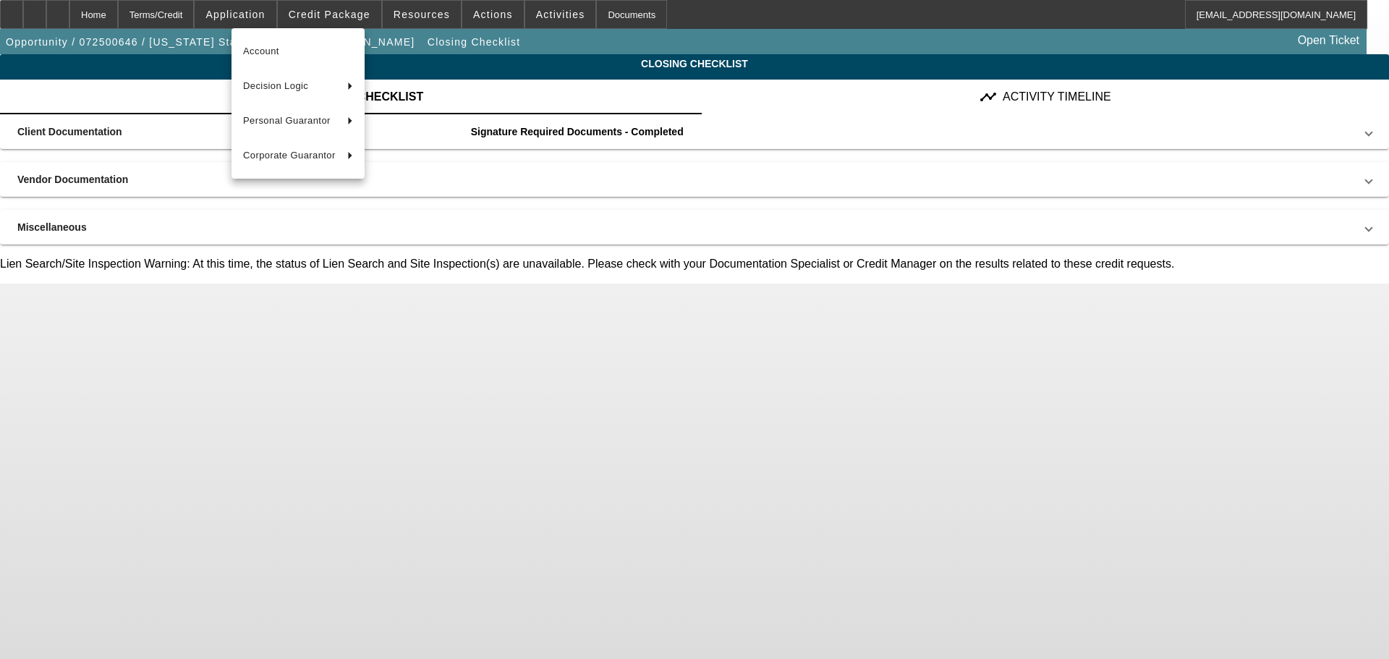
click at [205, 14] on div at bounding box center [694, 329] width 1389 height 659
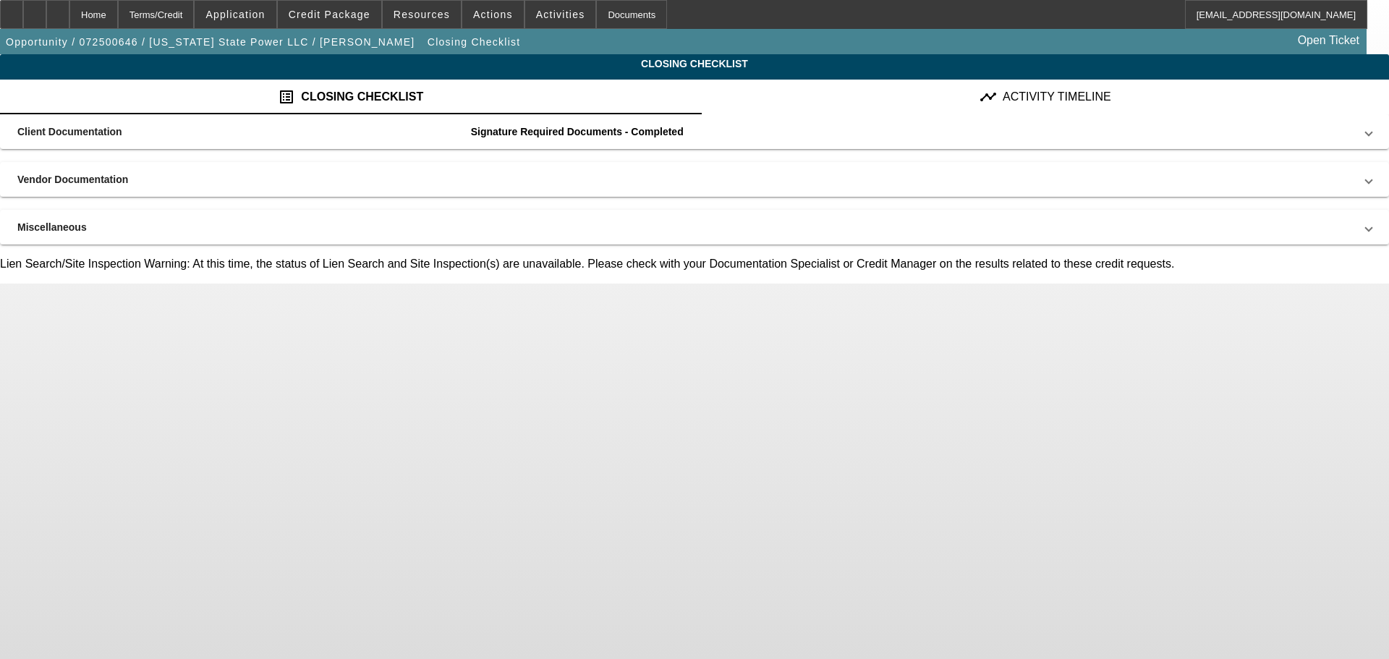
click at [195, 17] on div "Terms/Credit" at bounding box center [156, 14] width 77 height 29
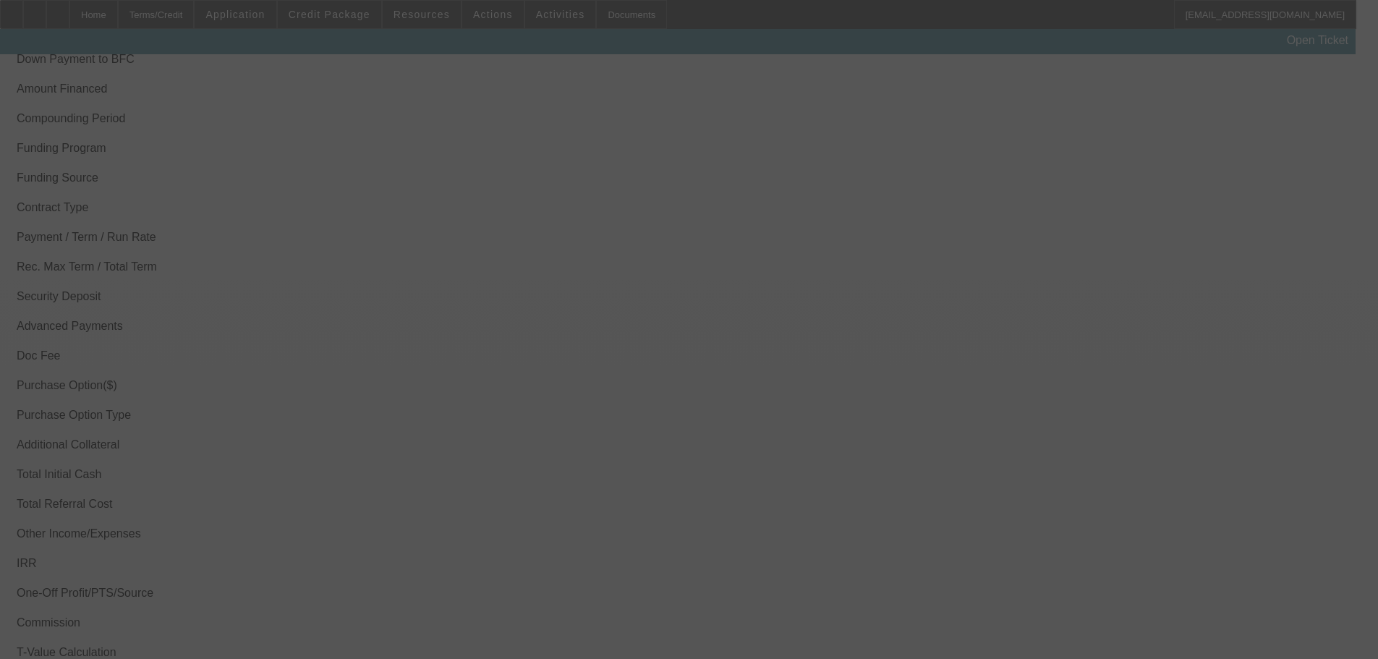
select select "4"
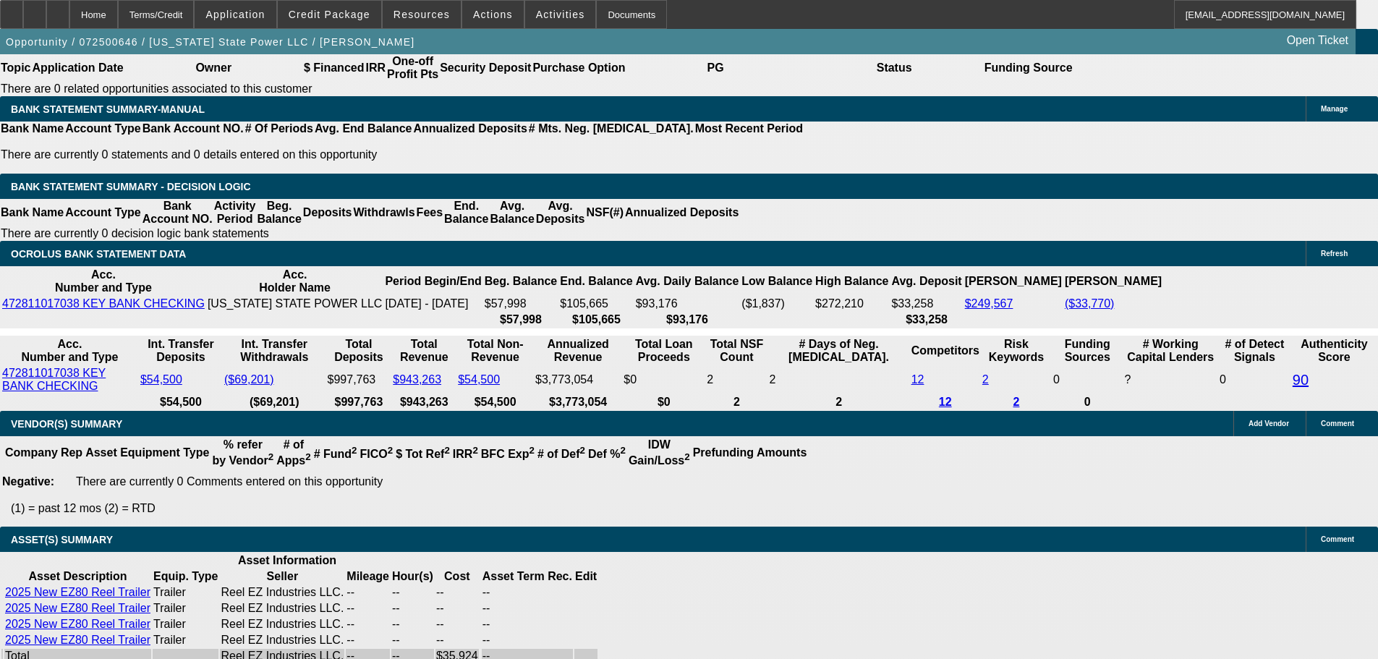
select select "0"
select select "0.1"
select select "4"
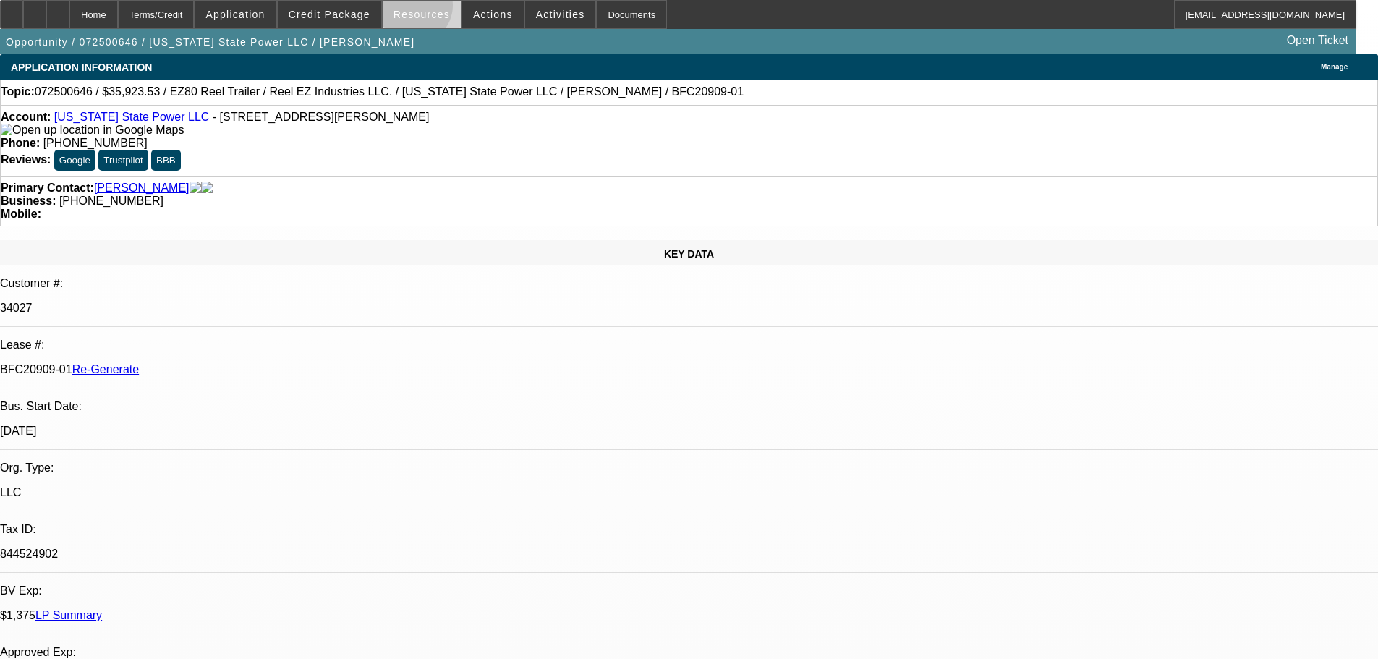
click at [418, 9] on span "Resources" at bounding box center [422, 15] width 56 height 12
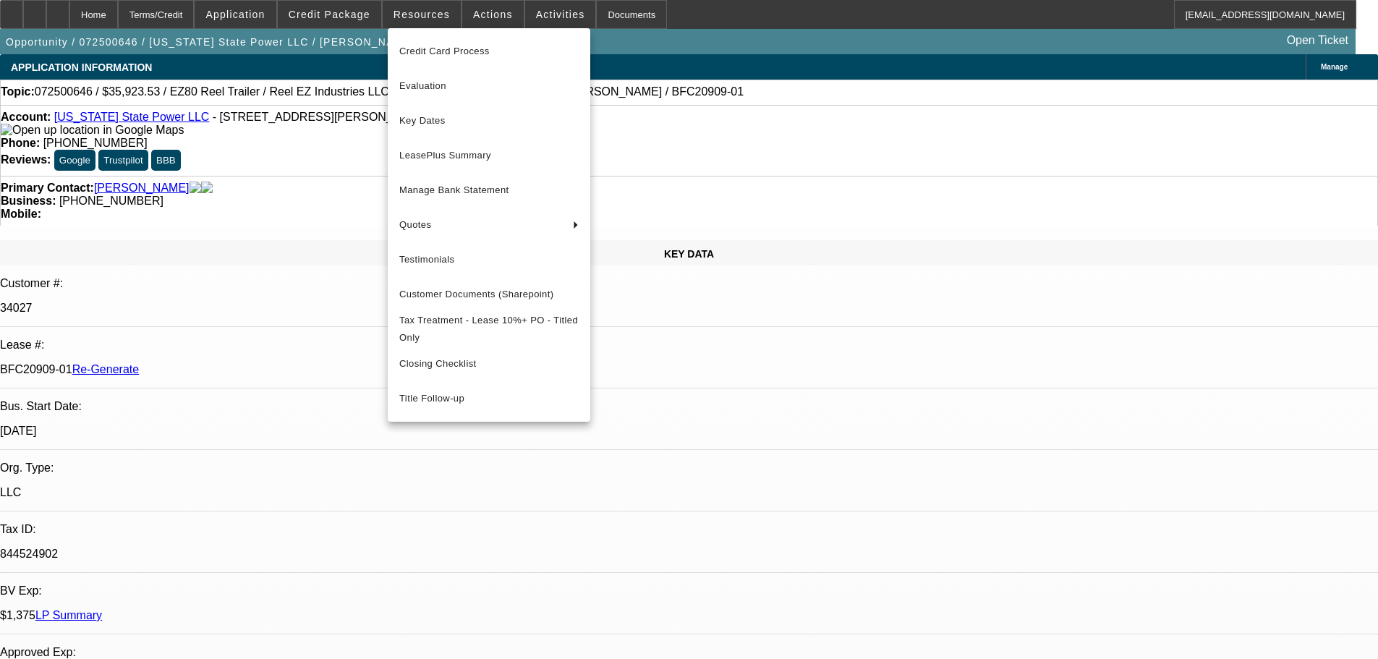
click at [1084, 158] on div at bounding box center [689, 329] width 1378 height 659
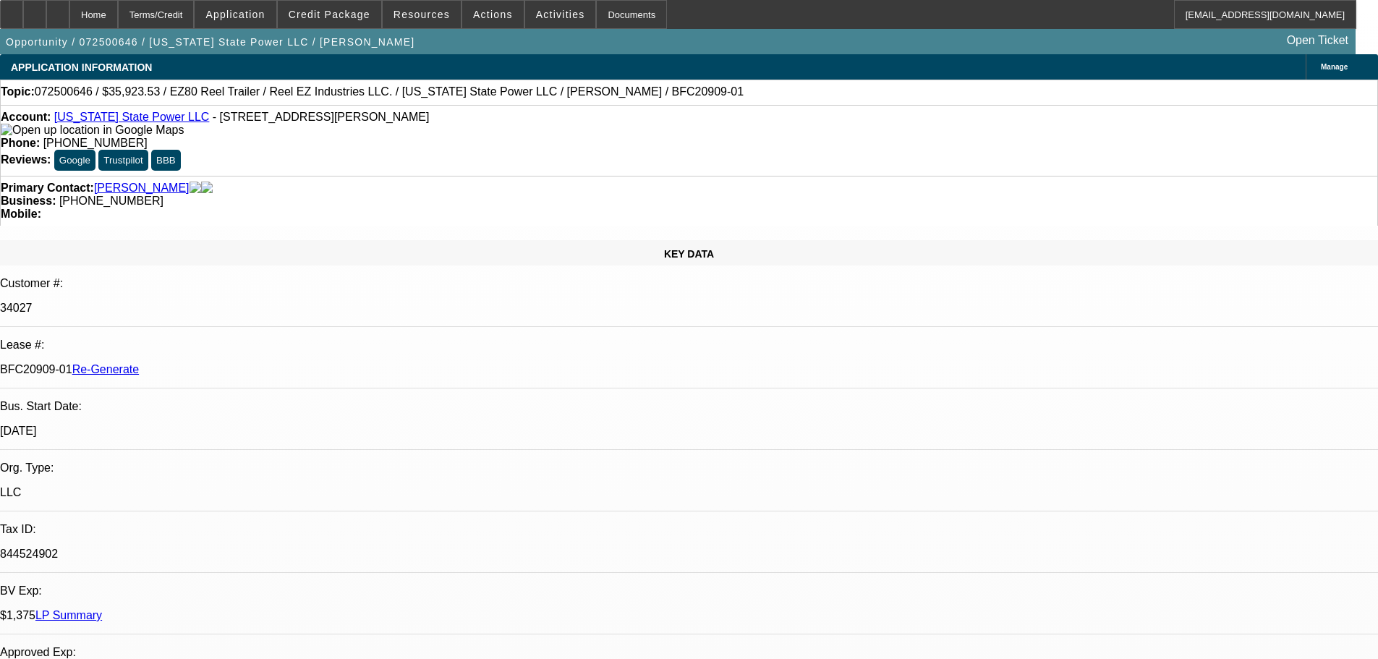
click at [148, 150] on button "Trustpilot" at bounding box center [122, 160] width 49 height 21
click at [181, 150] on button "BBB" at bounding box center [166, 160] width 30 height 21
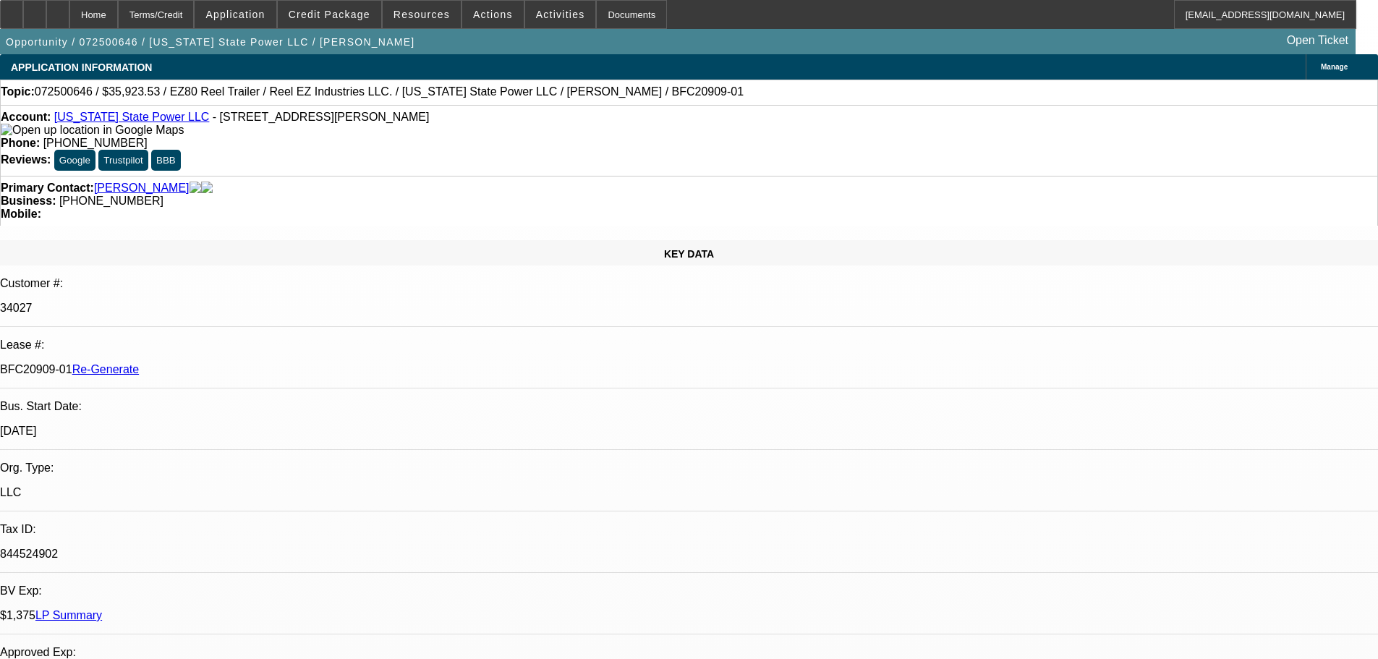
scroll to position [1809, 0]
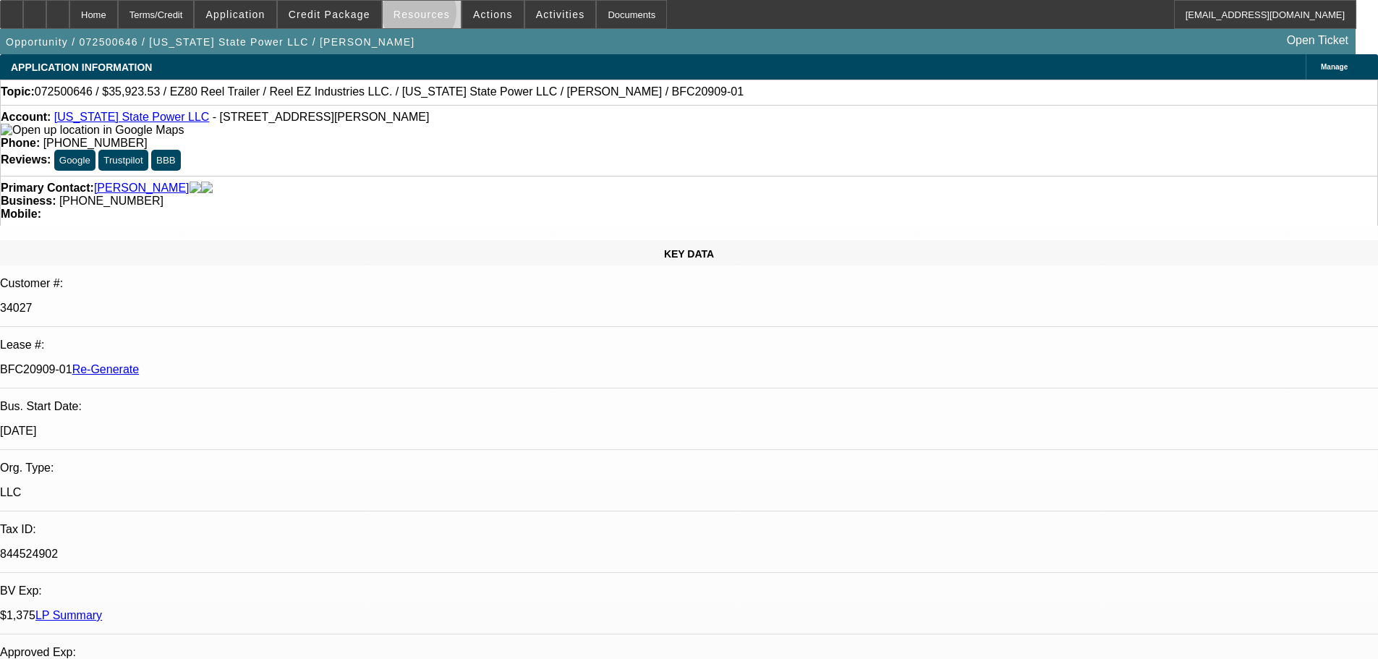
click at [423, 16] on span "Resources" at bounding box center [422, 15] width 56 height 12
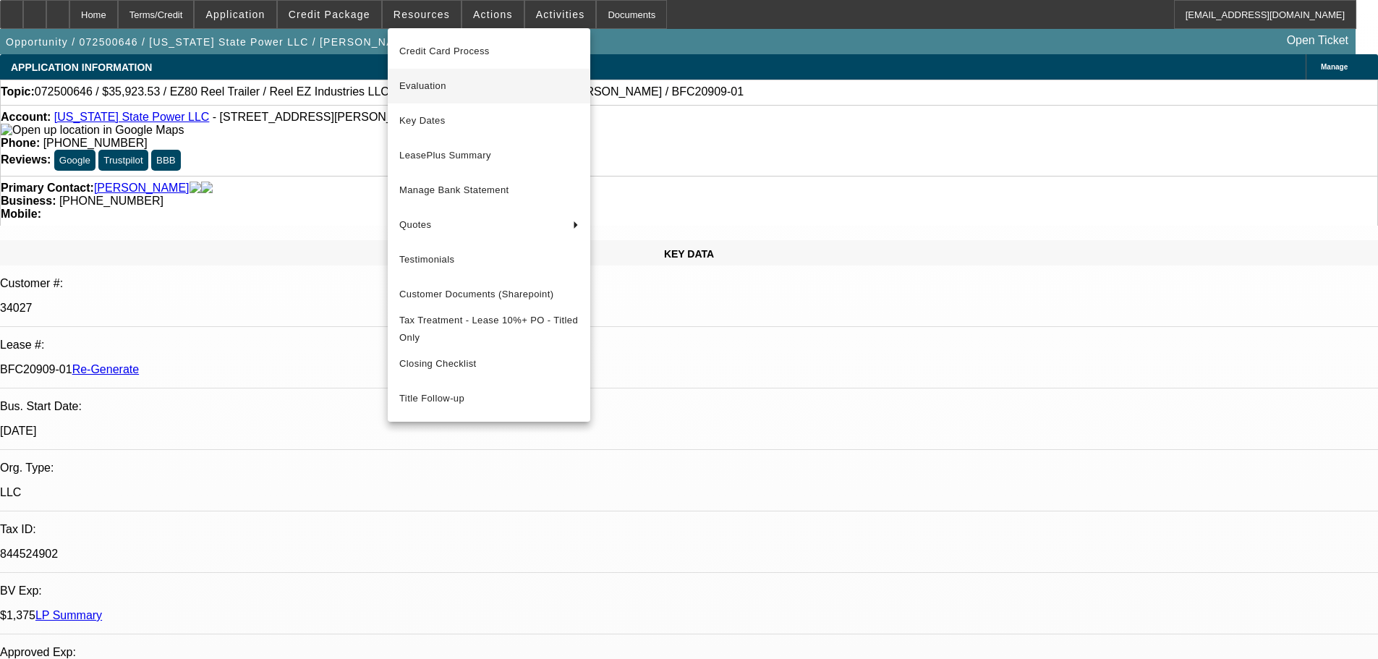
drag, startPoint x: 462, startPoint y: 258, endPoint x: 512, endPoint y: 80, distance: 184.2
click at [512, 80] on div "Credit Card Process Evaluation Key Dates LeasePlus Summary Manage Bank Statemen…" at bounding box center [489, 225] width 203 height 382
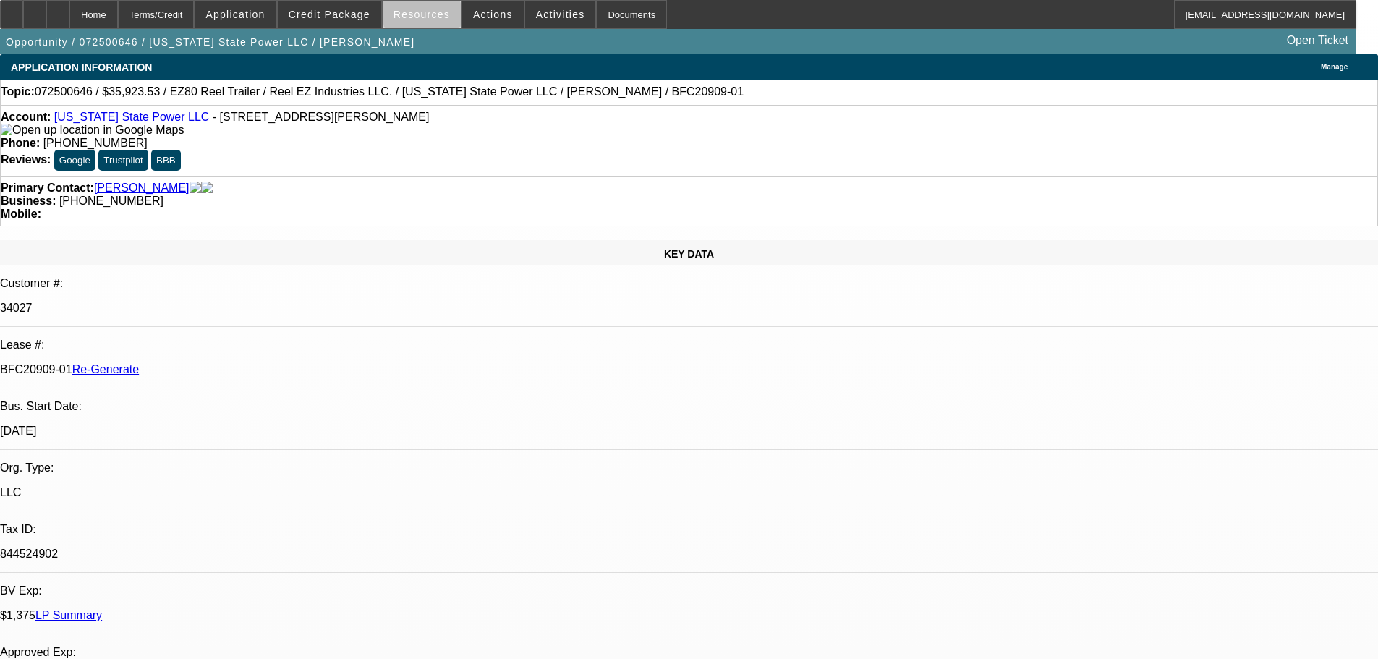
click at [447, 12] on span at bounding box center [422, 14] width 78 height 35
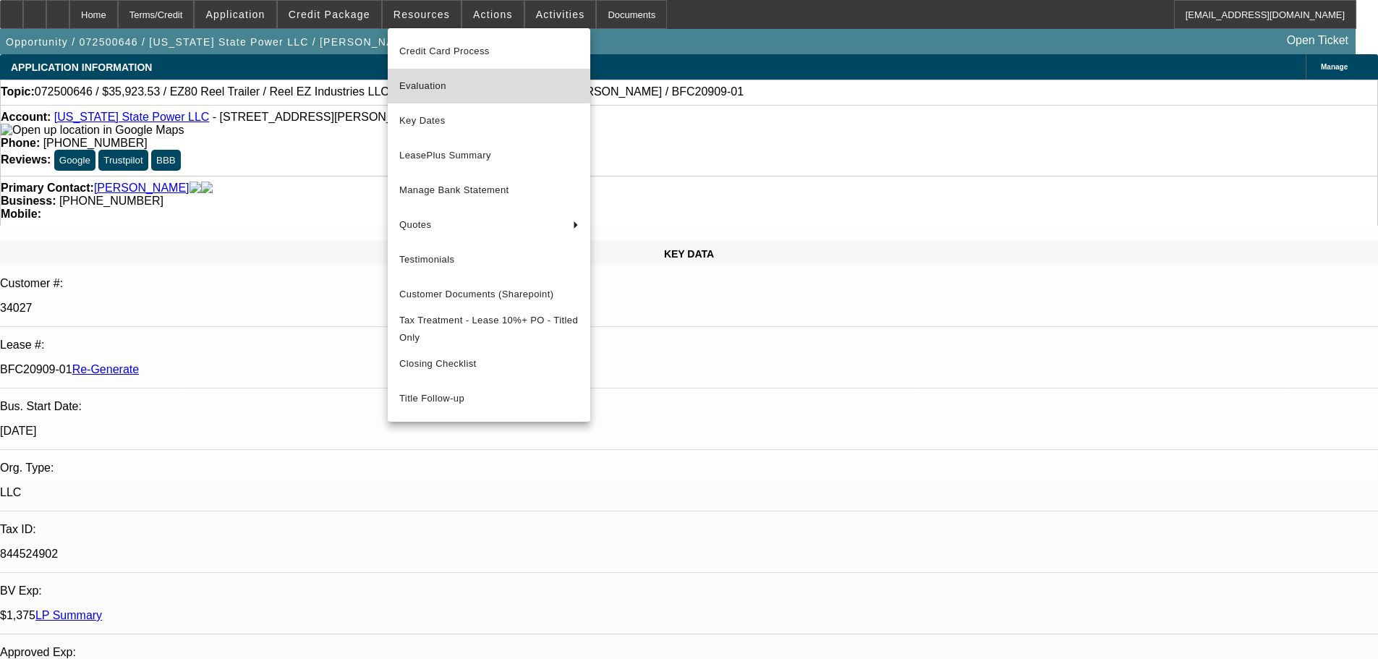
click at [439, 85] on span "Evaluation" at bounding box center [488, 85] width 179 height 17
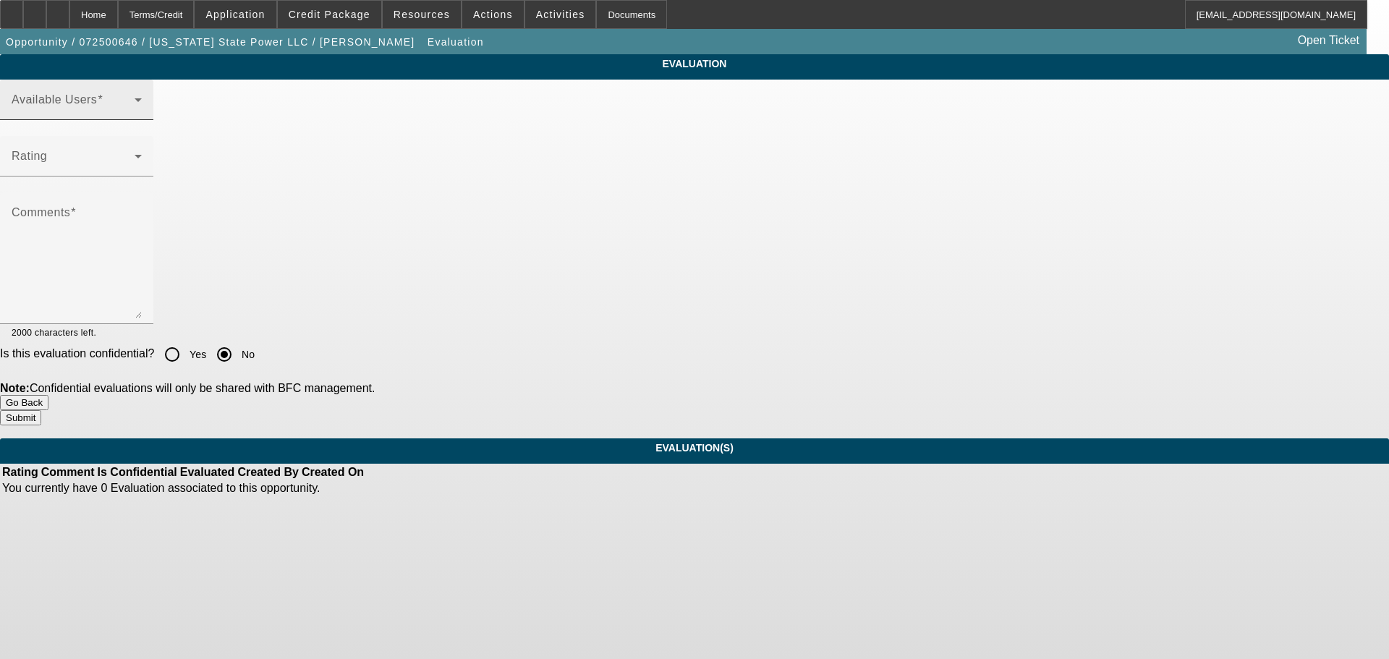
click at [135, 114] on span at bounding box center [73, 105] width 123 height 17
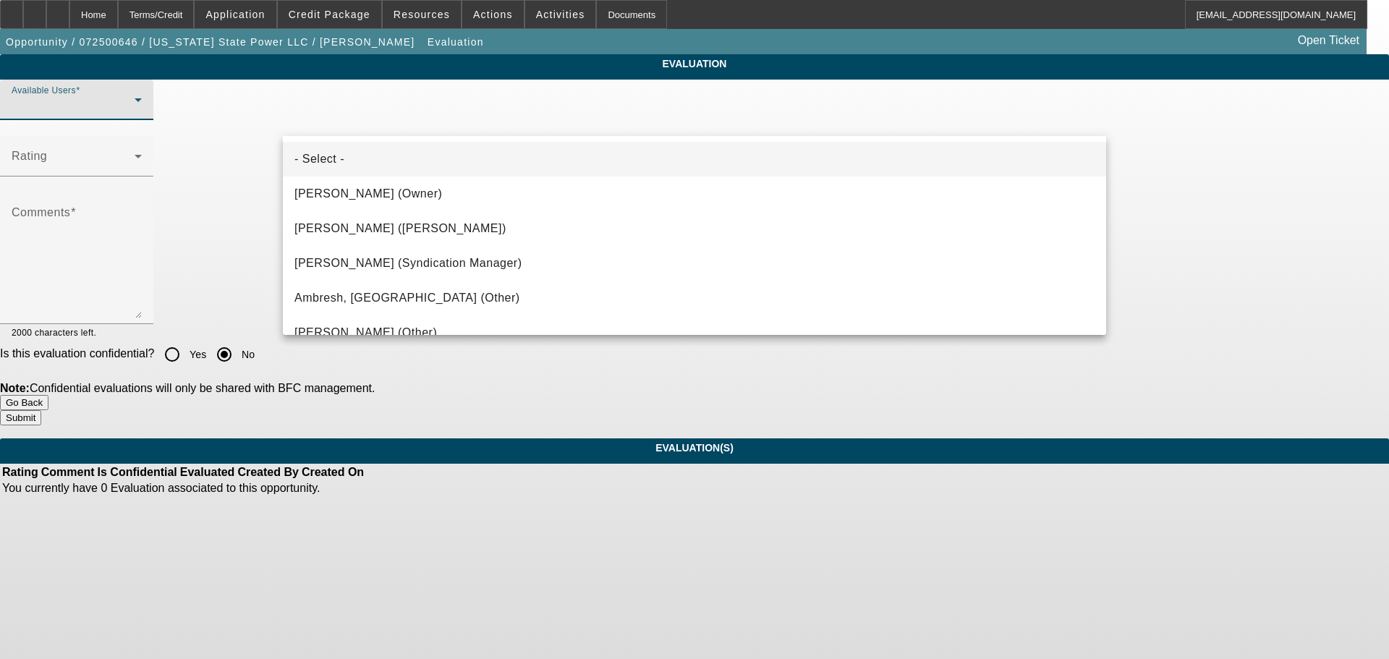
click at [609, 118] on div at bounding box center [694, 329] width 1389 height 659
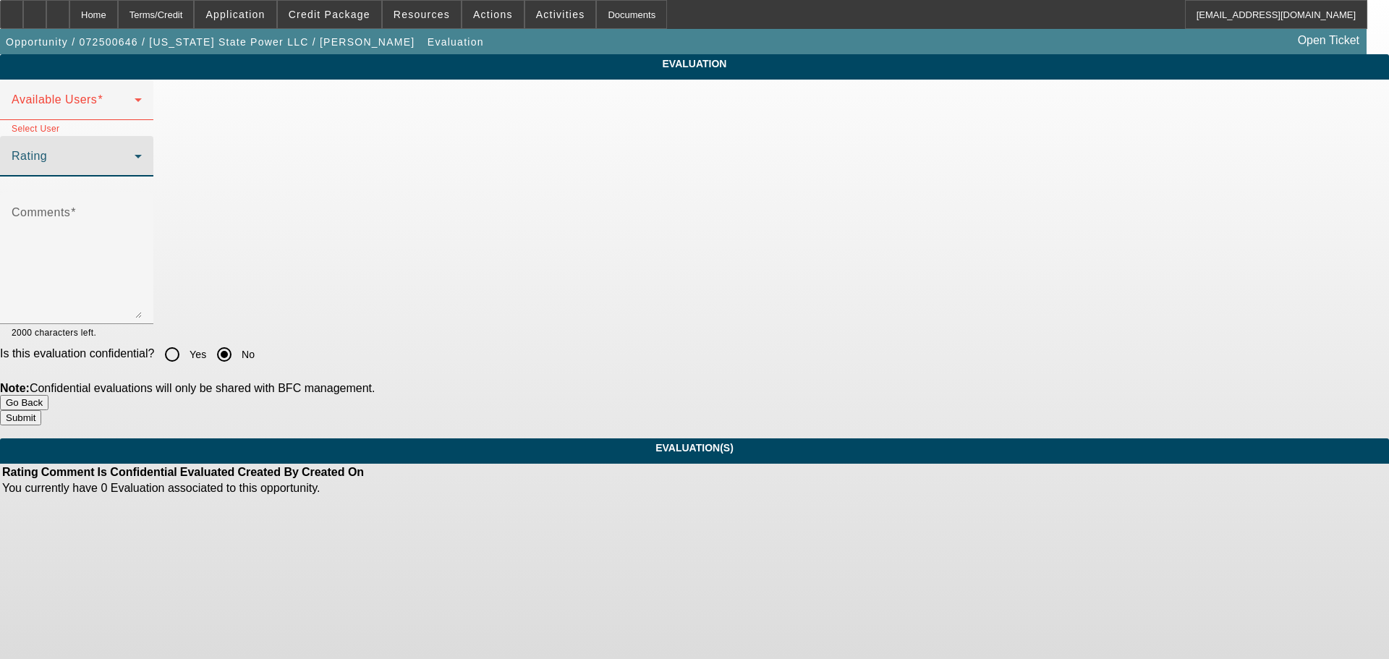
click at [135, 171] on span at bounding box center [73, 161] width 123 height 17
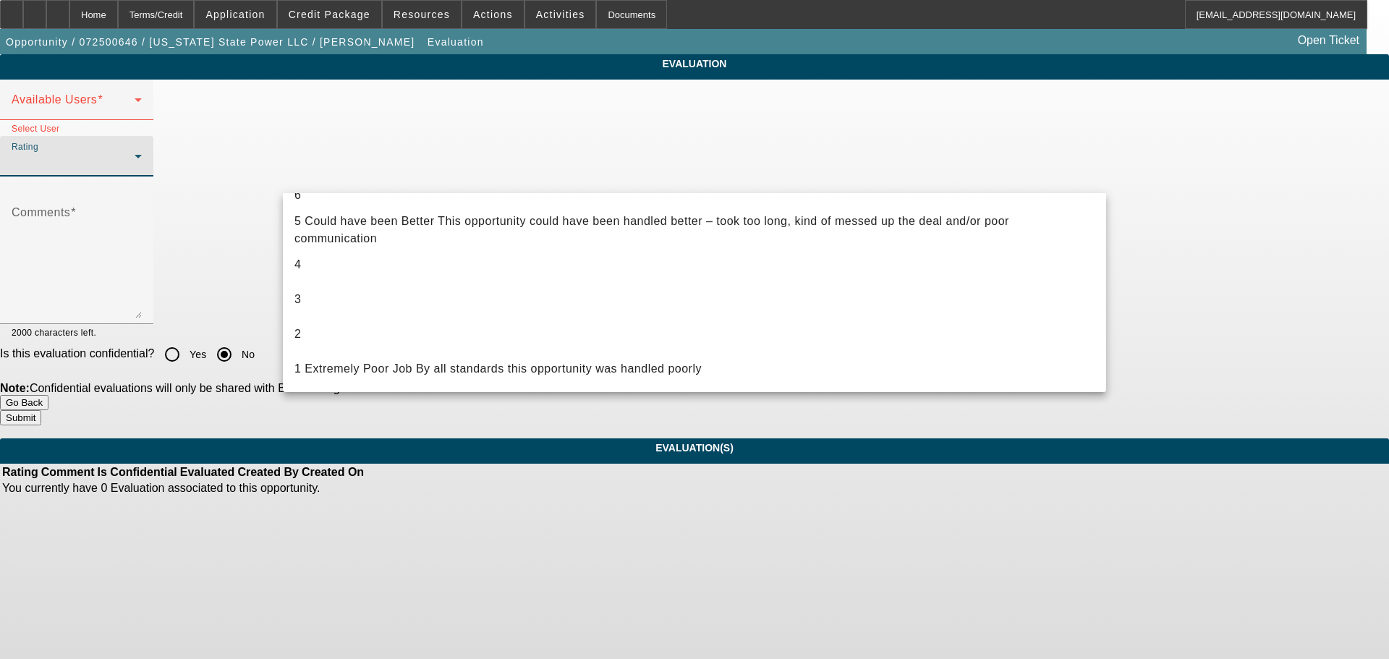
scroll to position [202, 0]
click at [1232, 326] on div at bounding box center [694, 329] width 1389 height 659
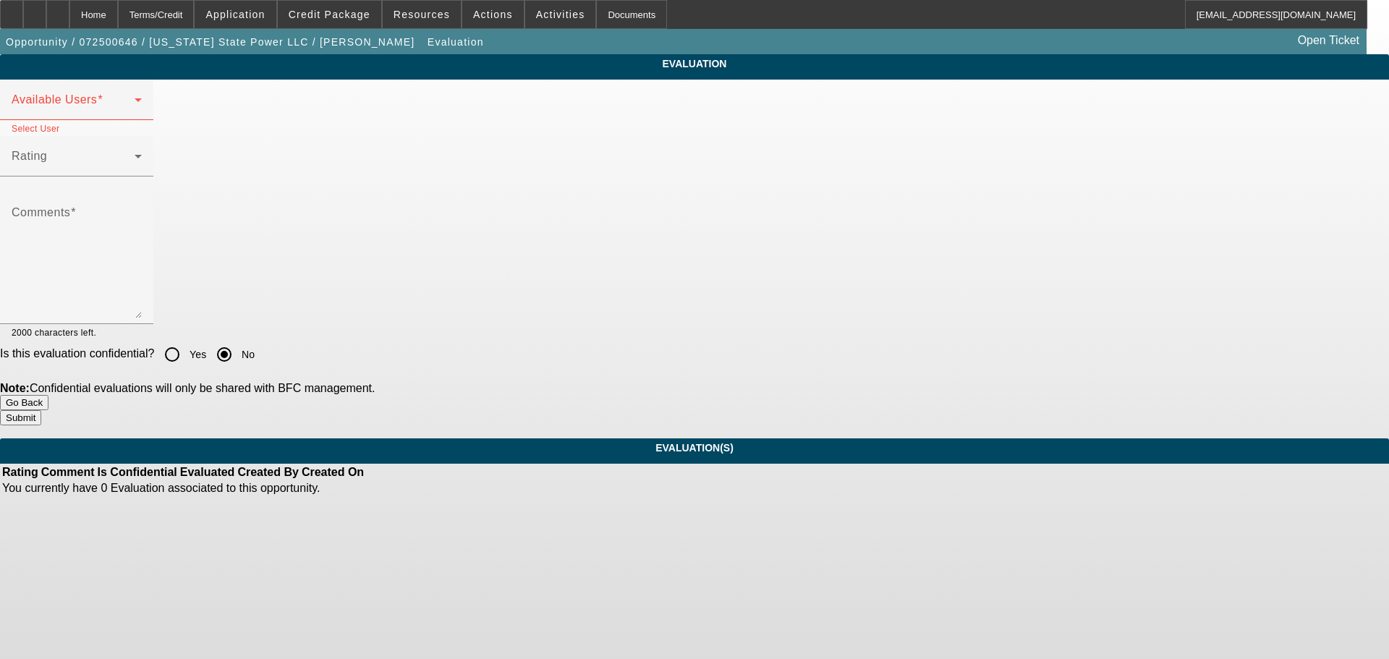
click at [48, 410] on button "Go Back" at bounding box center [24, 402] width 48 height 15
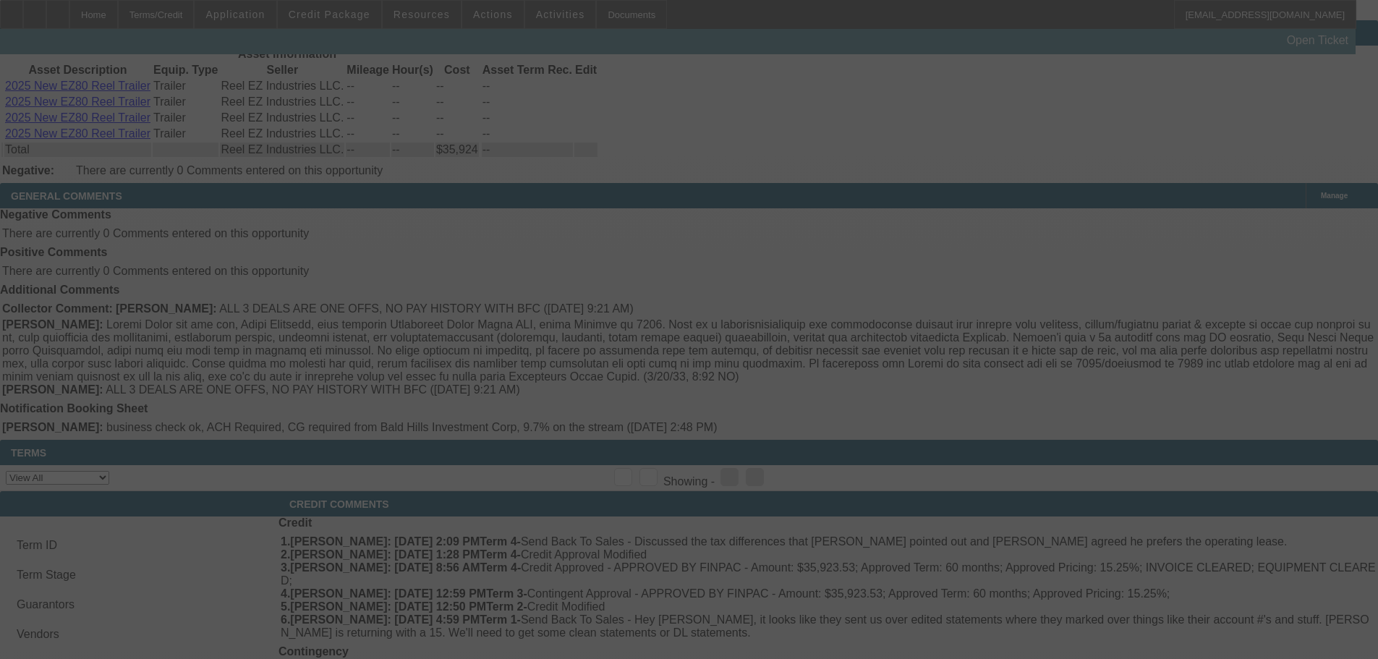
select select "4"
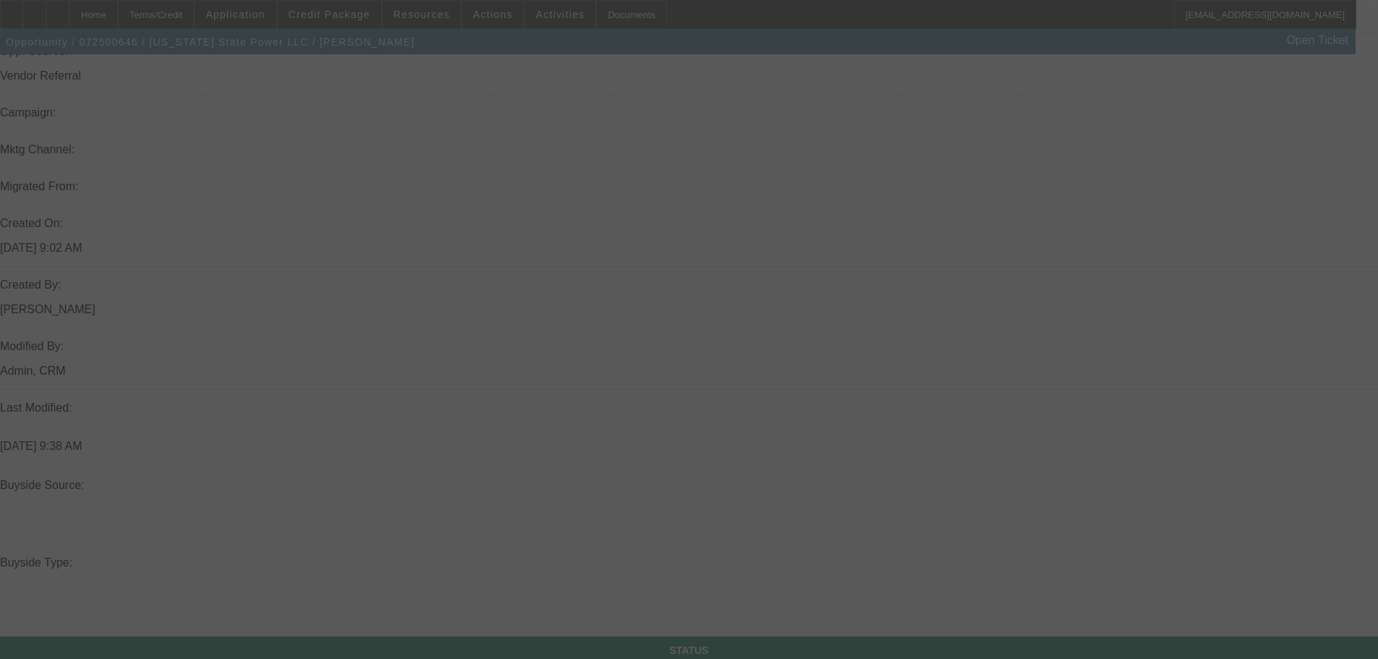
scroll to position [928, 0]
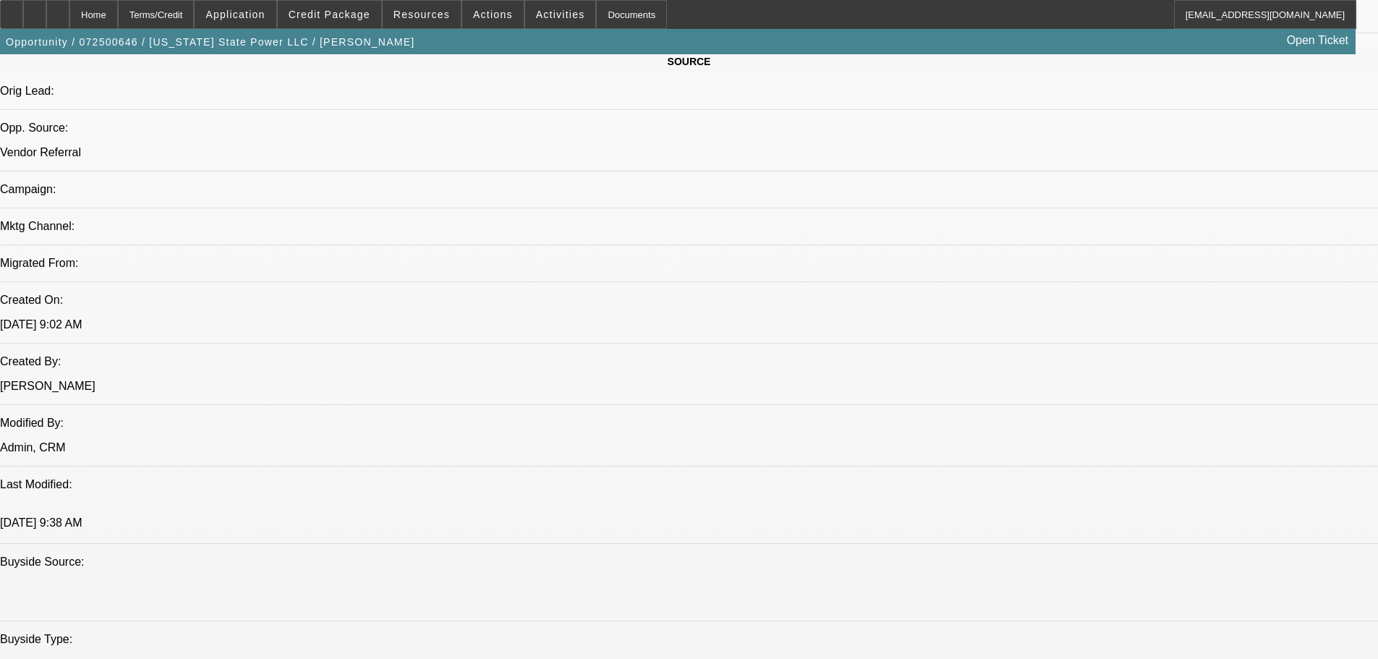
select select "0"
select select "0.1"
select select "4"
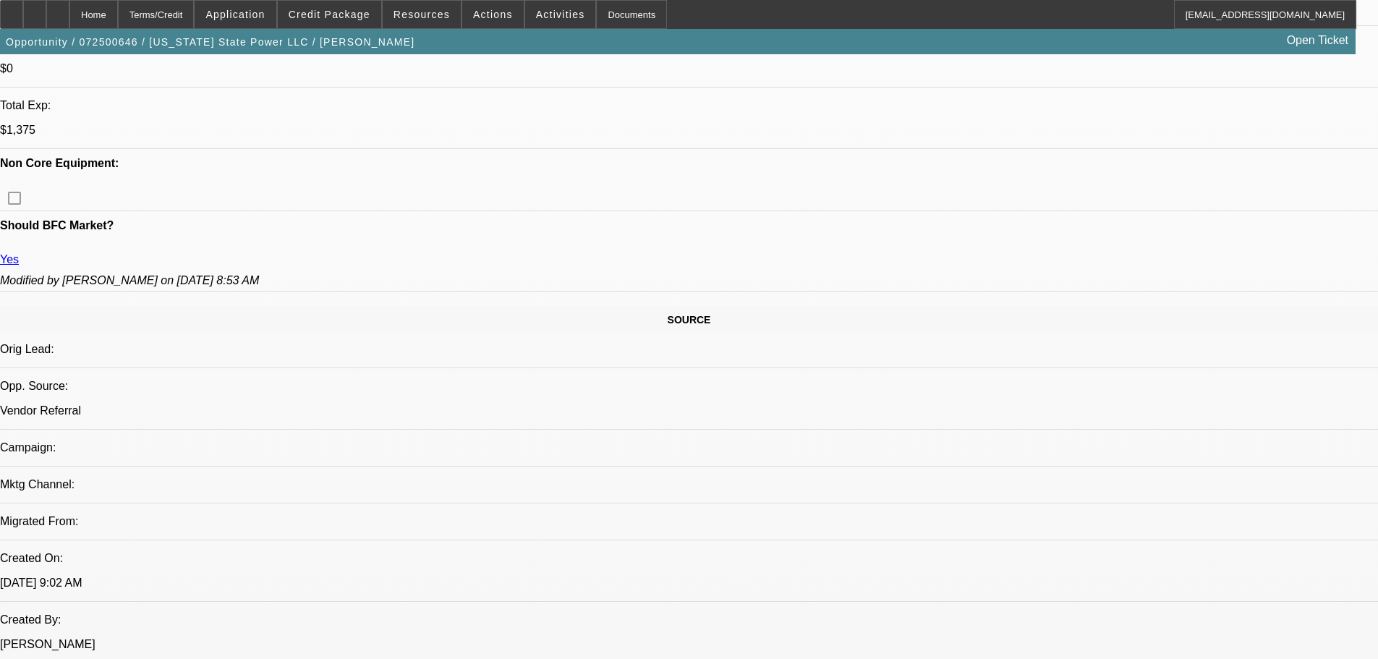
scroll to position [561, 0]
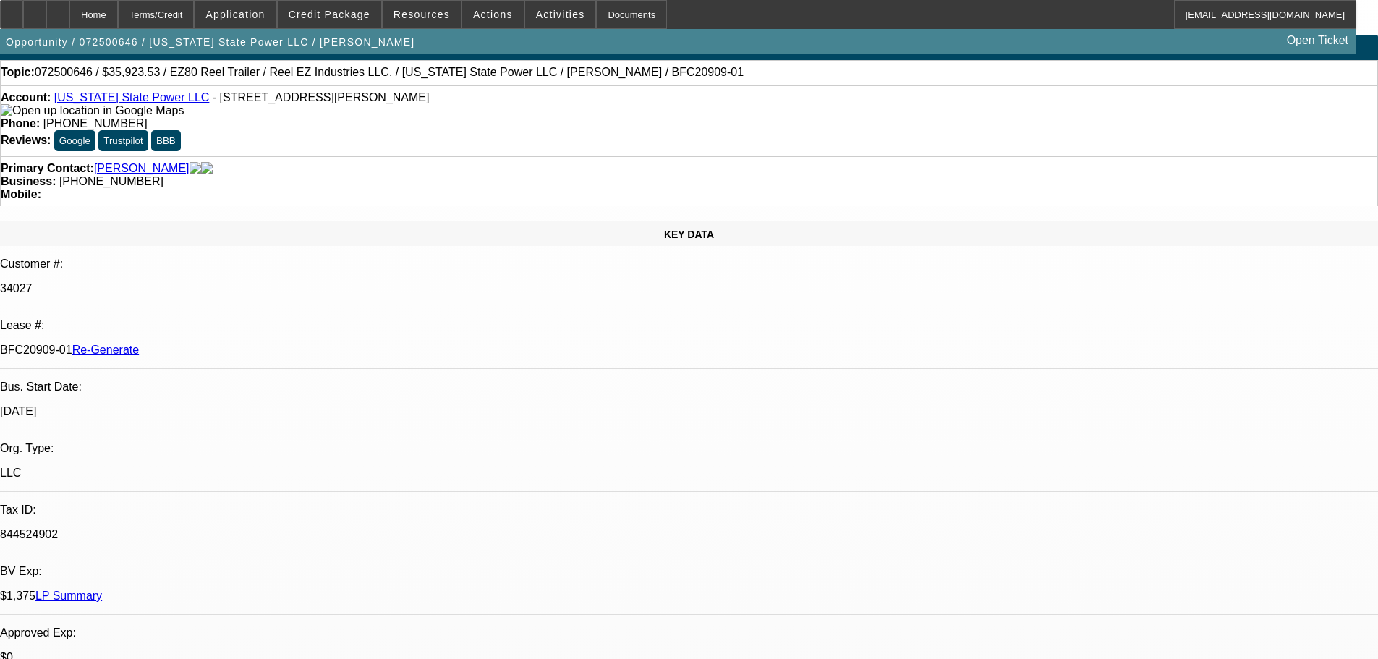
scroll to position [0, 0]
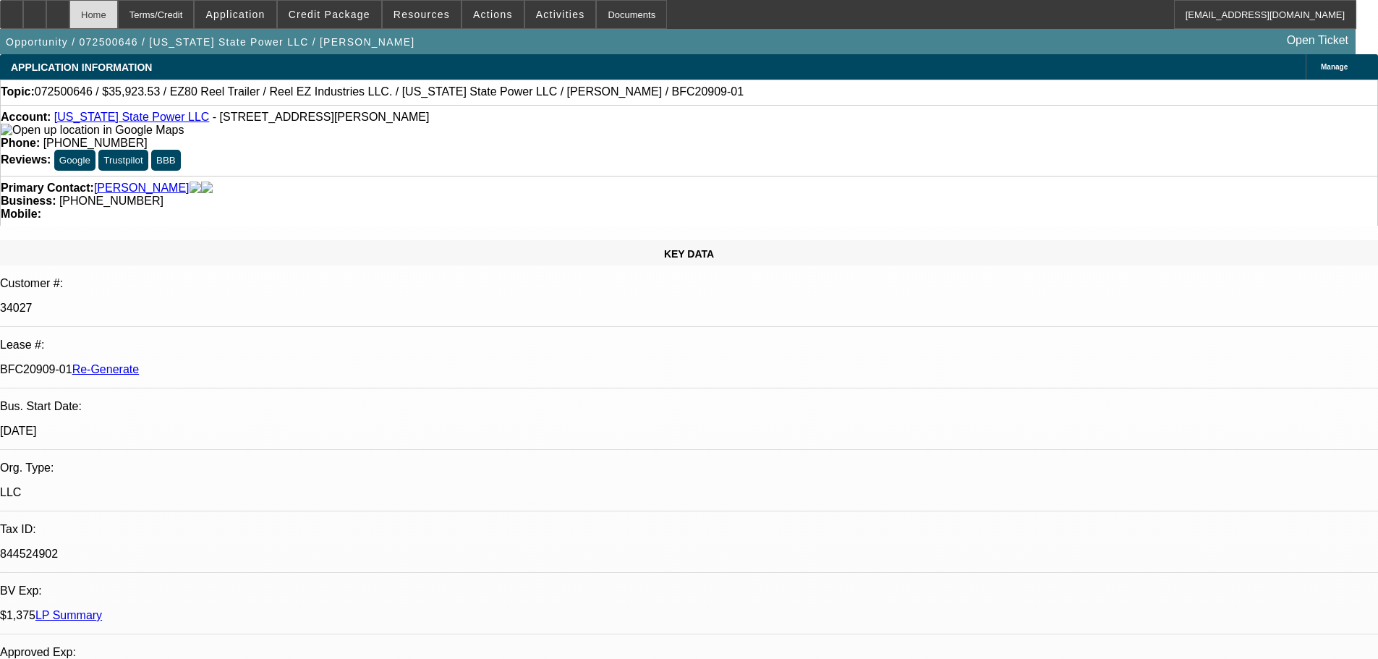
click at [118, 14] on div "Home" at bounding box center [93, 14] width 48 height 29
click at [195, 14] on div "Terms/Credit" at bounding box center [156, 14] width 77 height 29
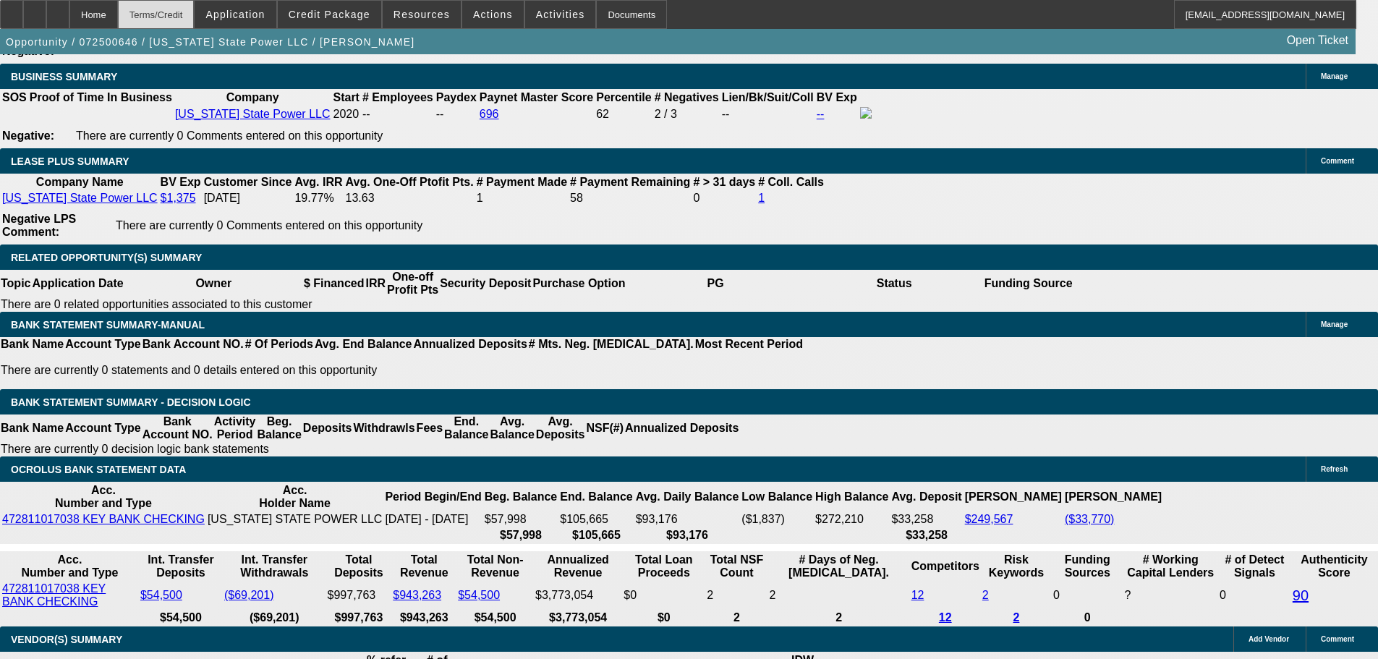
click at [193, 10] on div "Terms/Credit" at bounding box center [156, 14] width 77 height 29
click at [265, 12] on span "Application" at bounding box center [235, 15] width 59 height 12
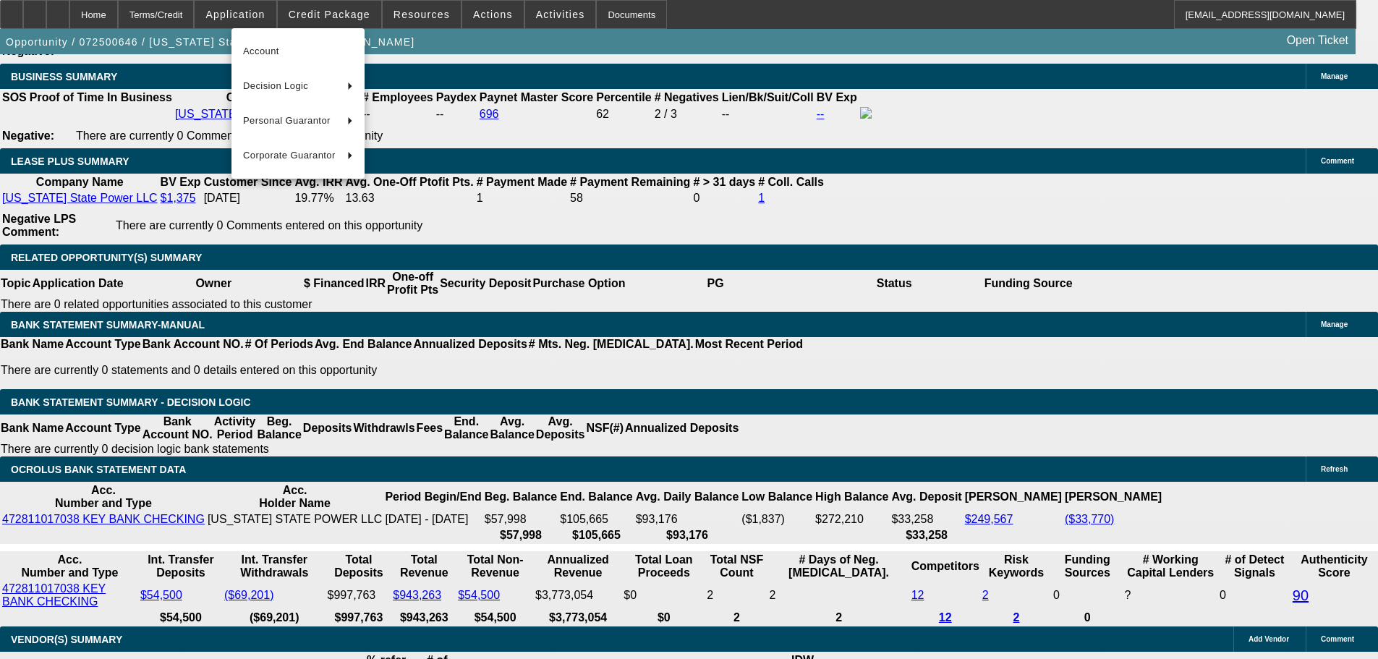
click at [342, 8] on div at bounding box center [689, 329] width 1378 height 659
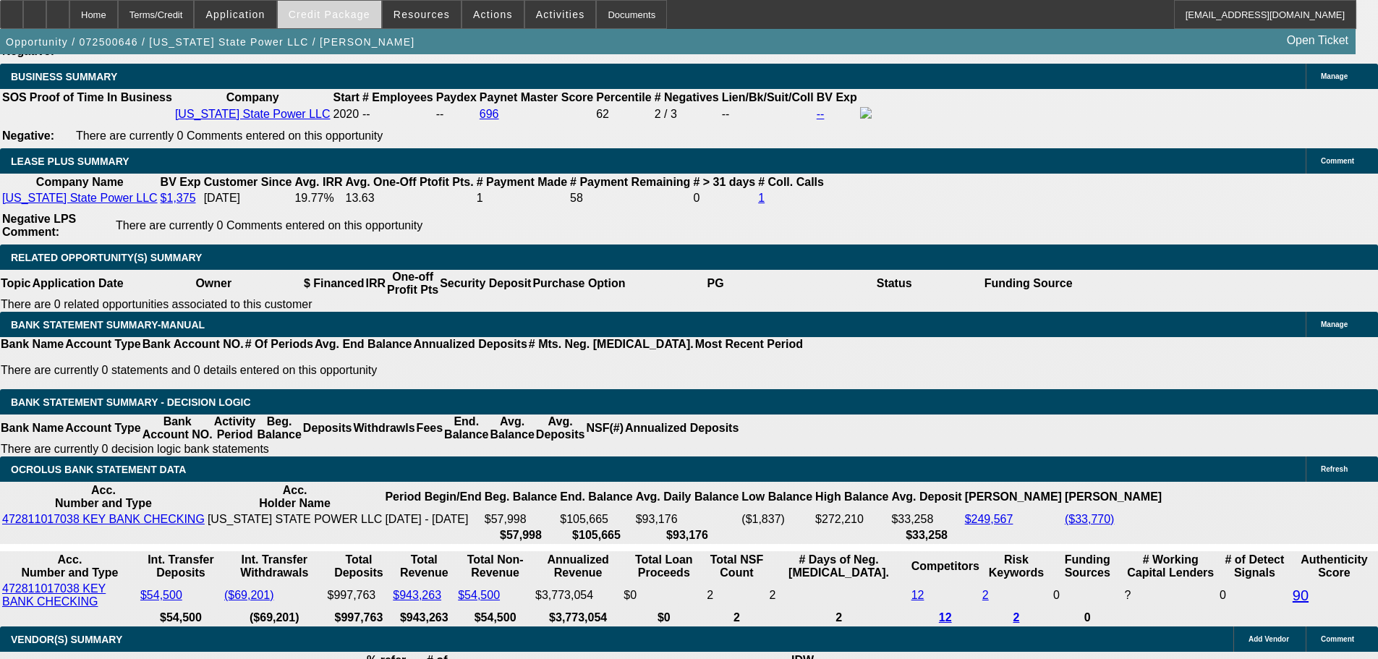
click at [339, 17] on span "Credit Package" at bounding box center [330, 15] width 82 height 12
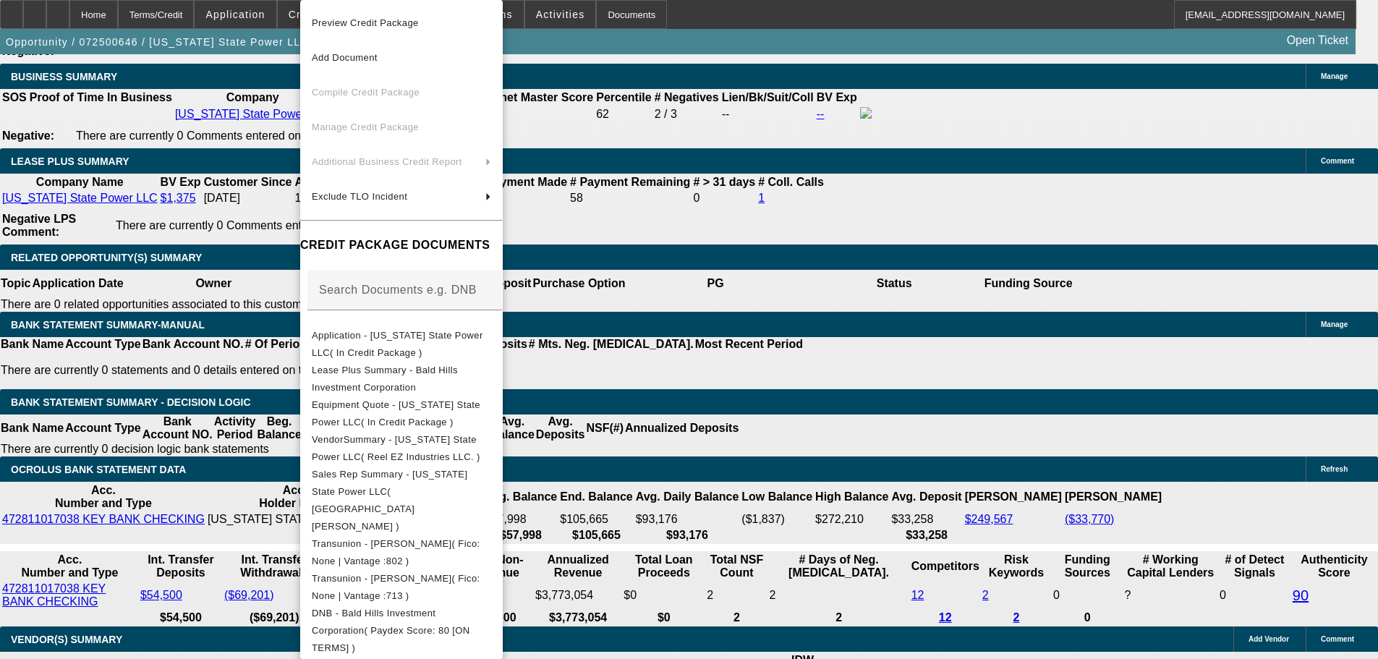
drag, startPoint x: 854, startPoint y: 157, endPoint x: 631, endPoint y: 98, distance: 230.6
click at [842, 156] on div at bounding box center [689, 329] width 1378 height 659
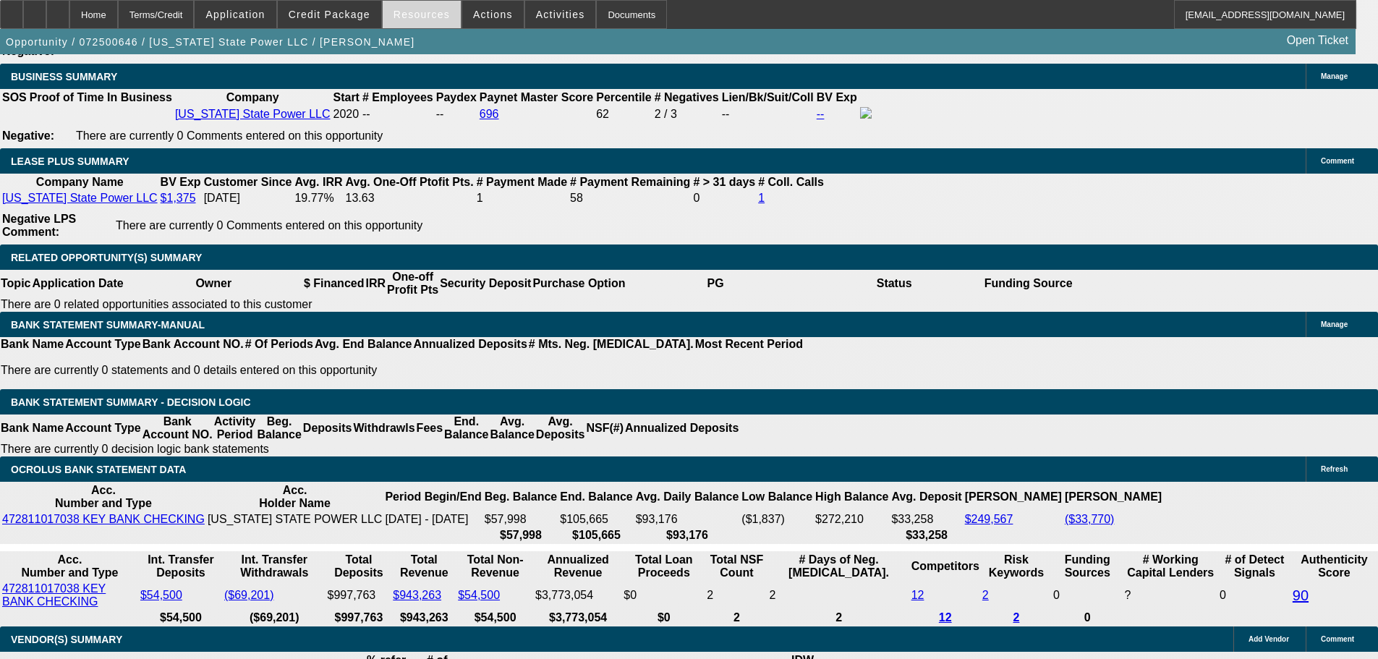
click at [443, 16] on span "Resources" at bounding box center [422, 15] width 56 height 12
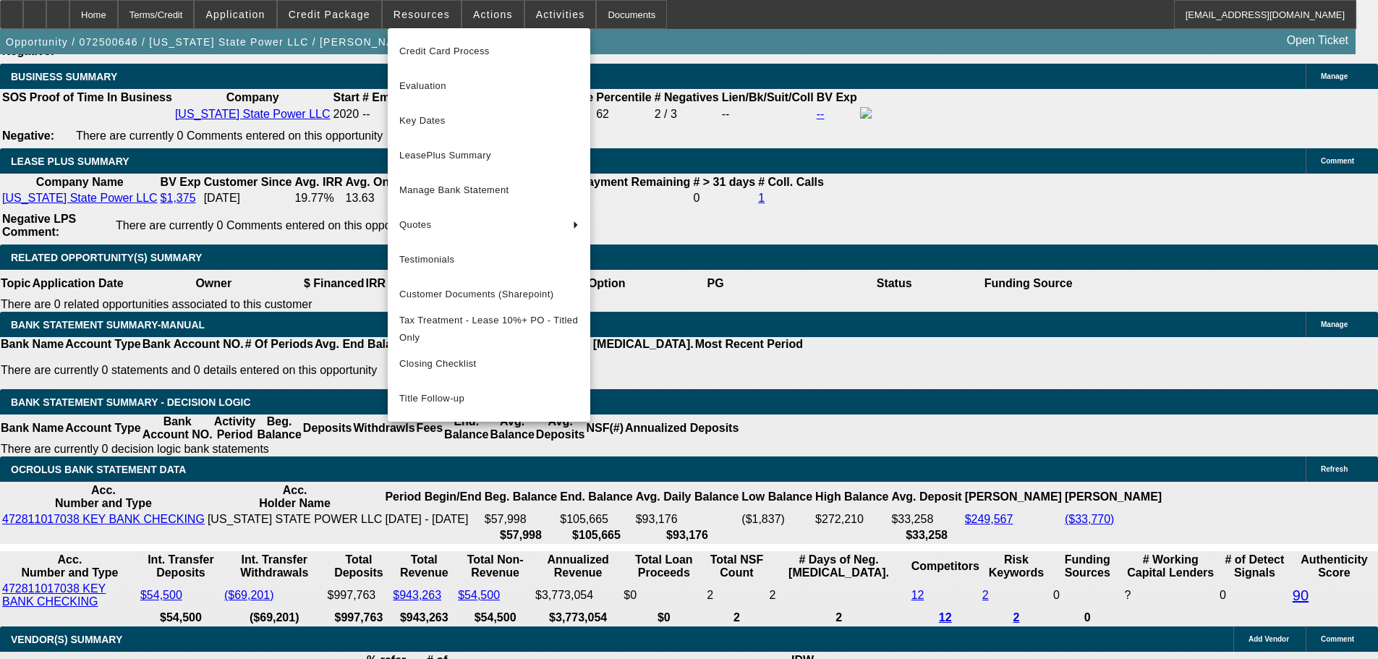
click at [541, 7] on div at bounding box center [689, 329] width 1378 height 659
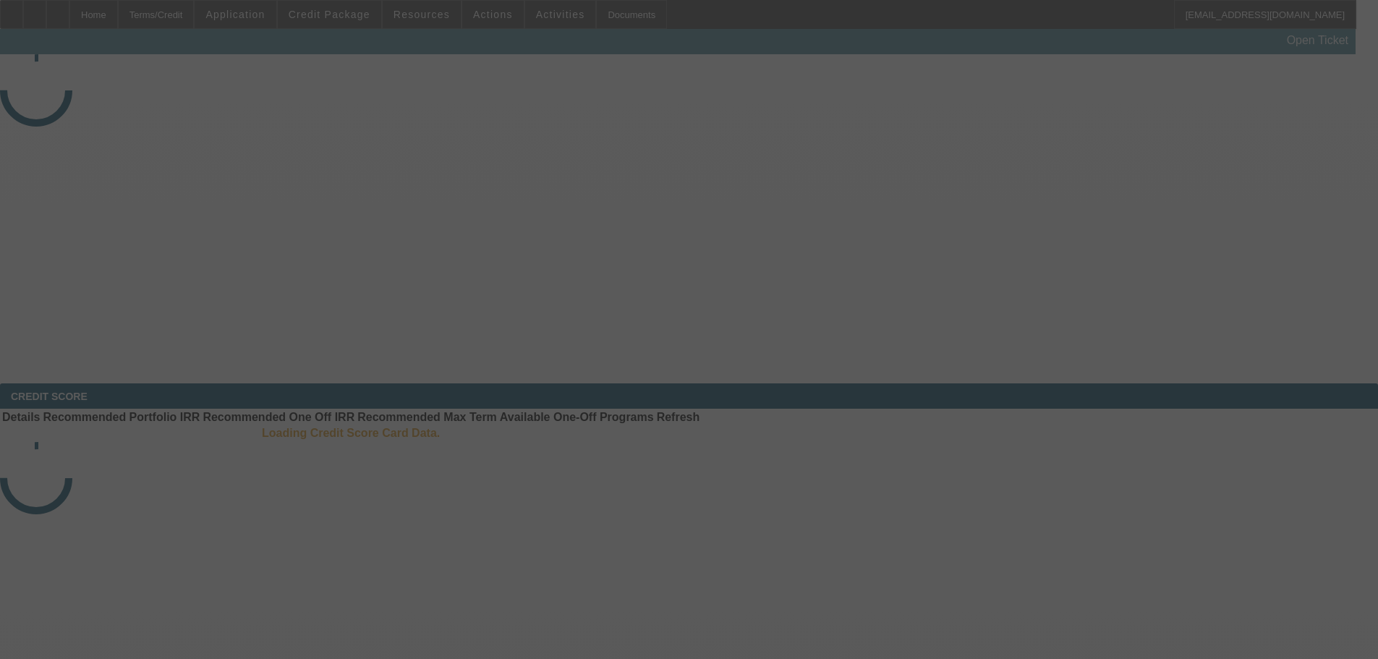
select select "3"
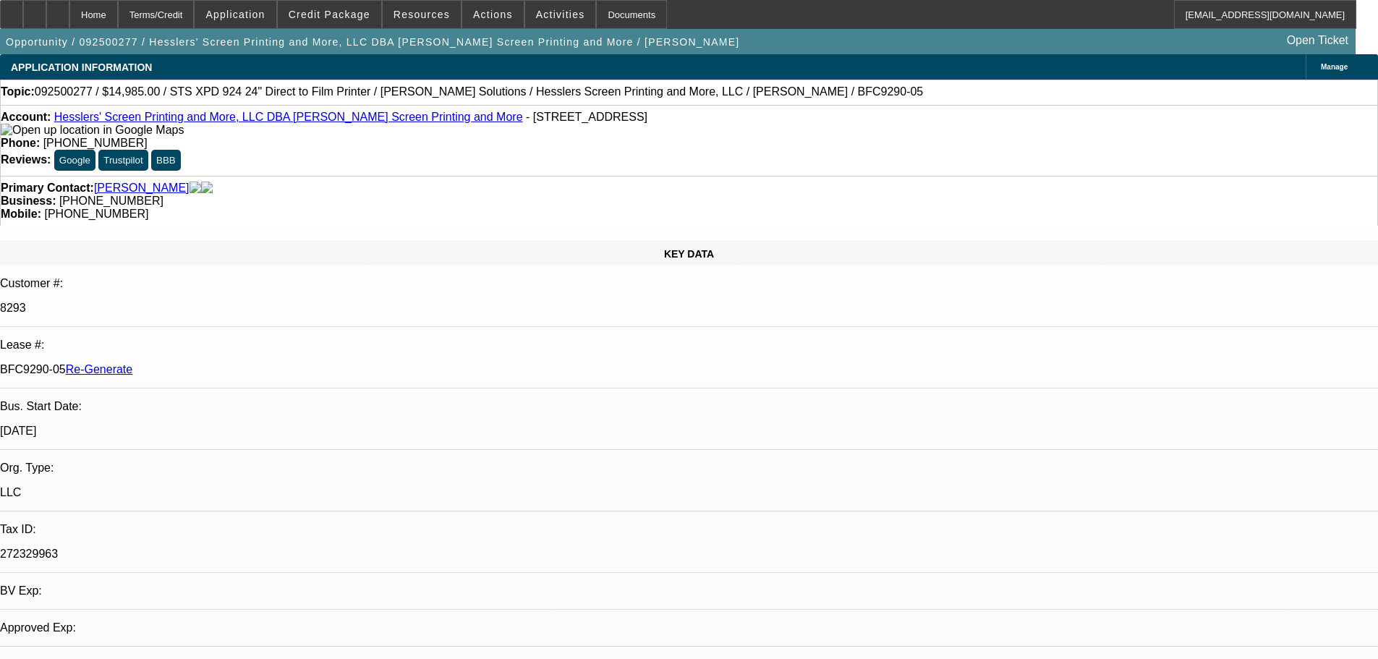
select select "0"
select select "2"
select select "0"
select select "2"
